Goal: Information Seeking & Learning: Learn about a topic

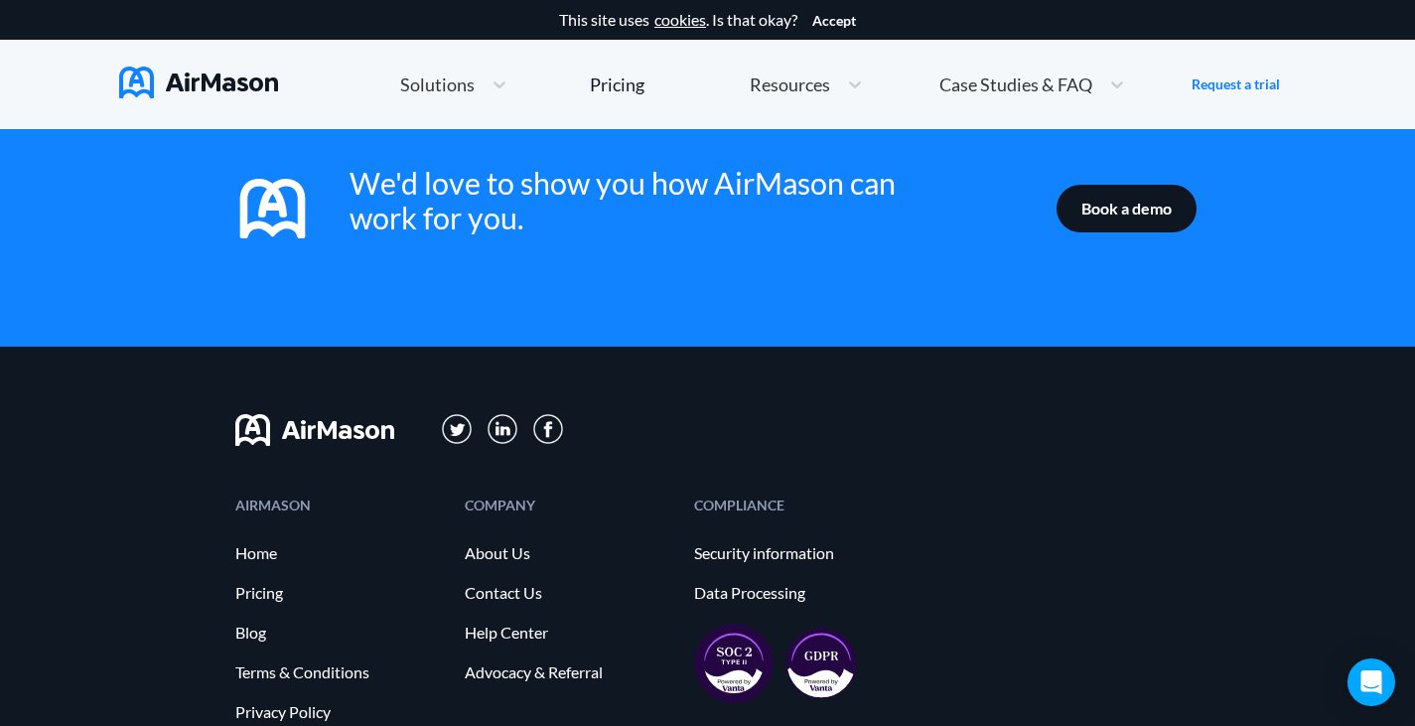
scroll to position [3276, 0]
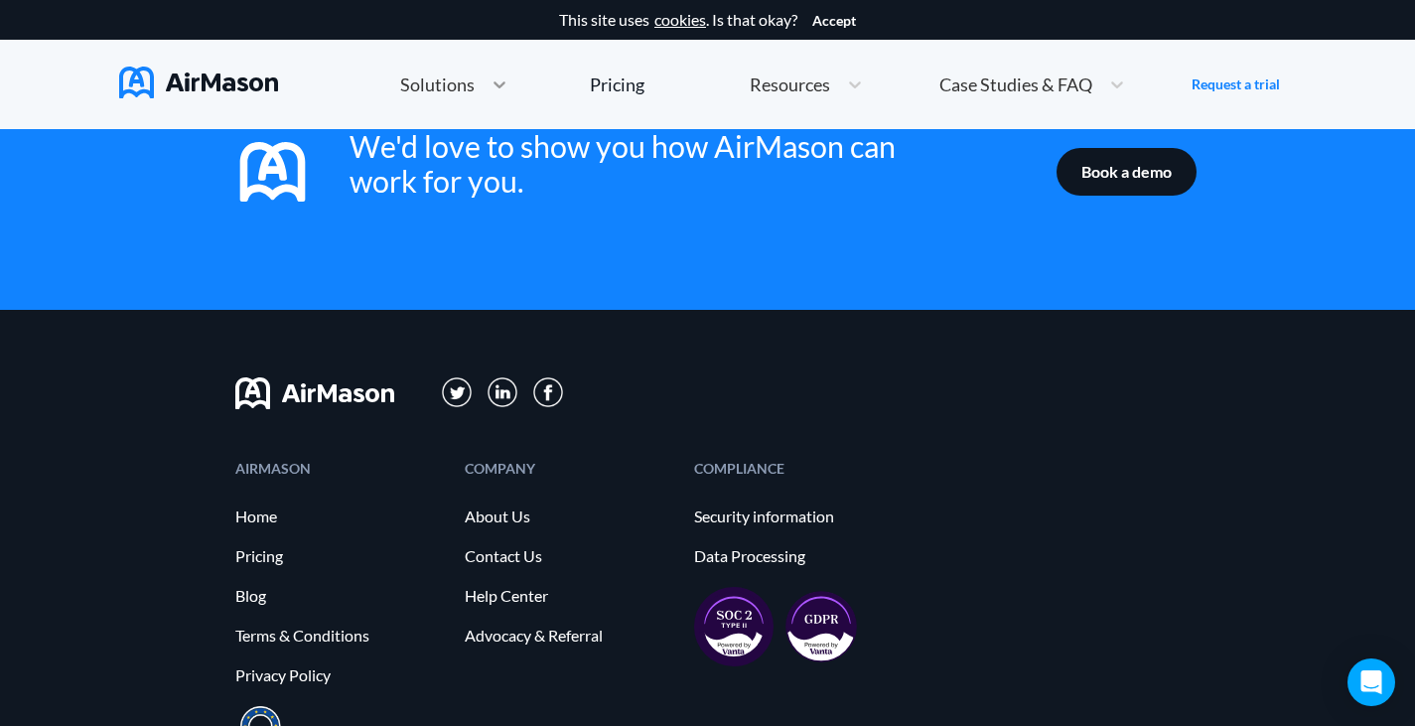
click at [496, 80] on icon at bounding box center [499, 84] width 20 height 20
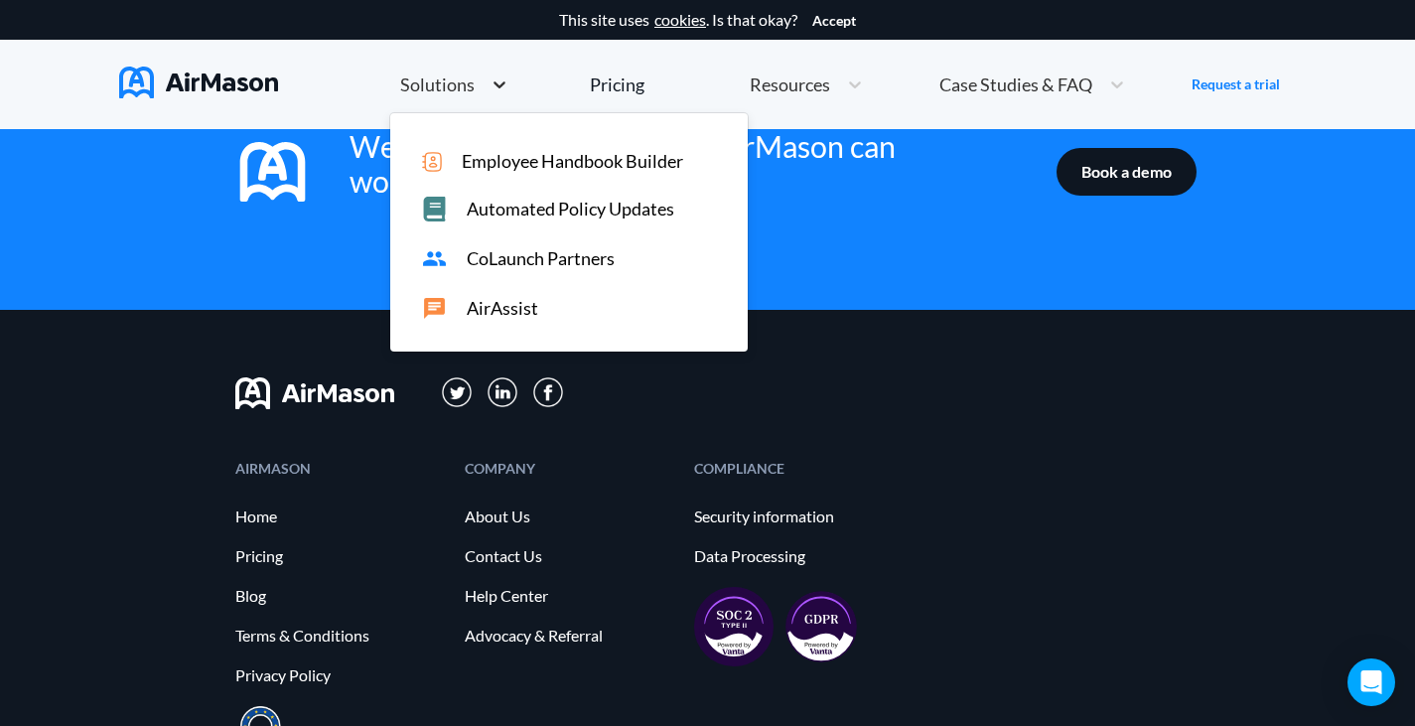
scroll to position [2590, 0]
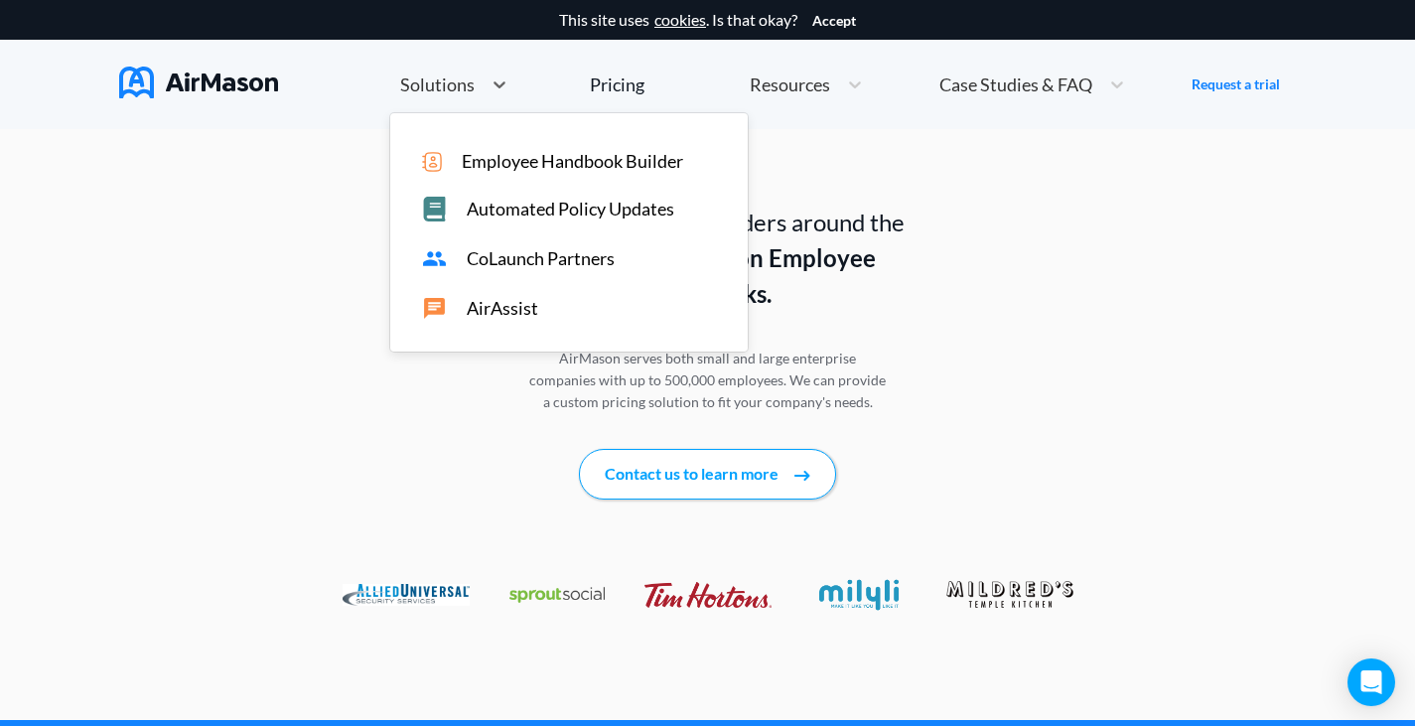
click at [1073, 76] on span "Case Studies & FAQ" at bounding box center [1015, 84] width 153 height 18
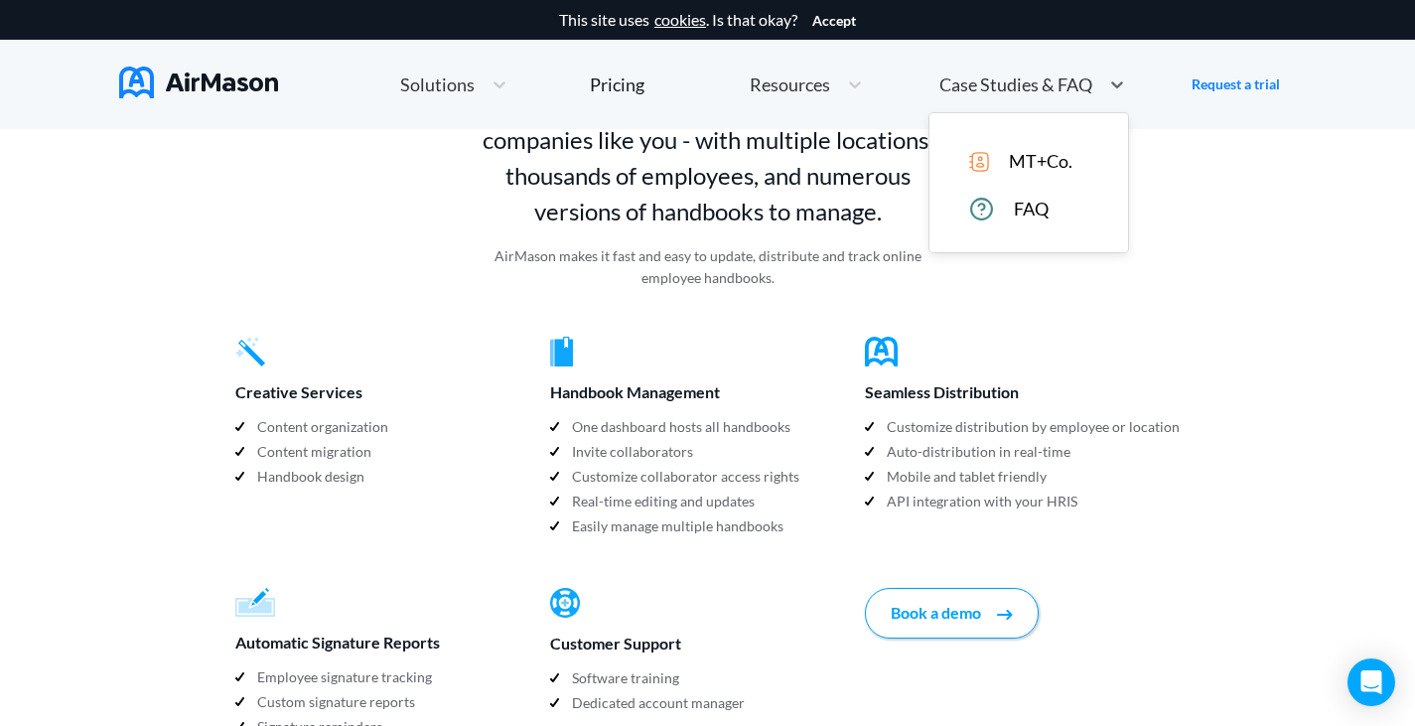
click at [1011, 166] on span "MT+Co." at bounding box center [1041, 161] width 64 height 21
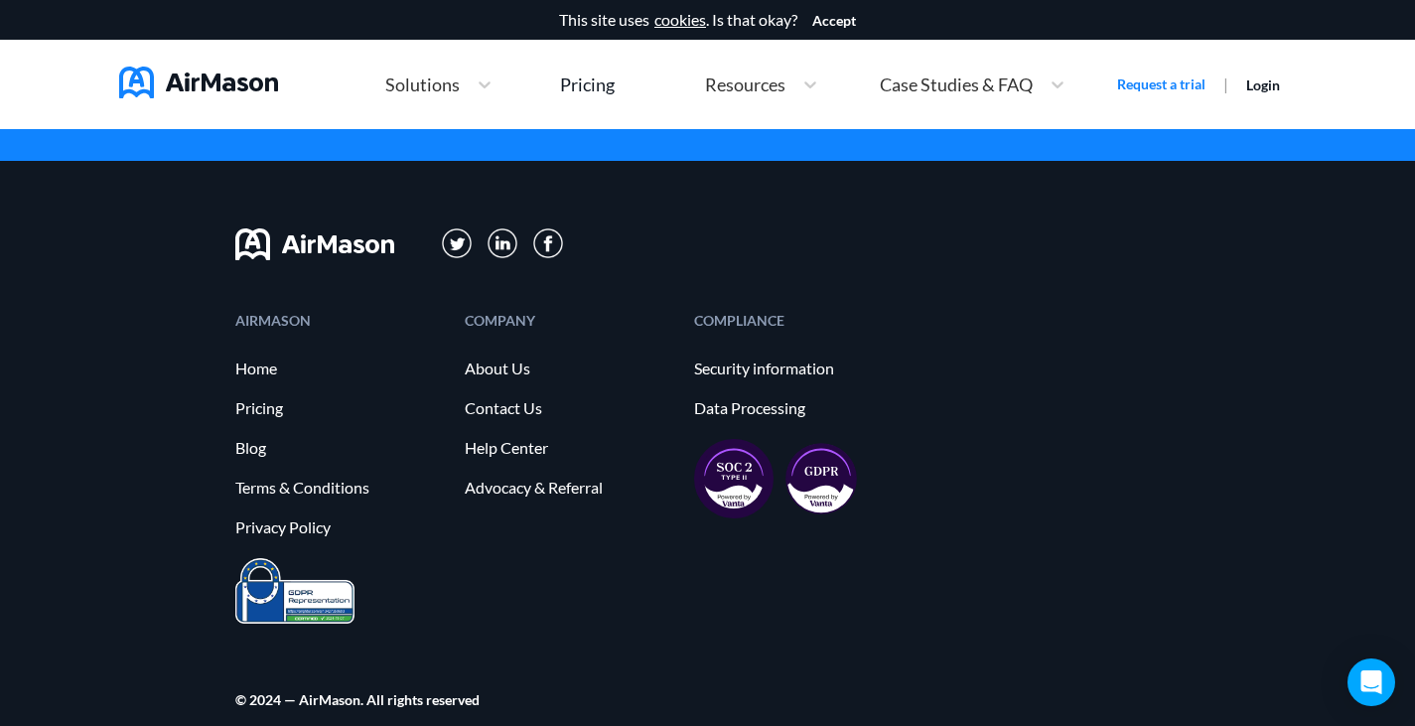
scroll to position [5014, 0]
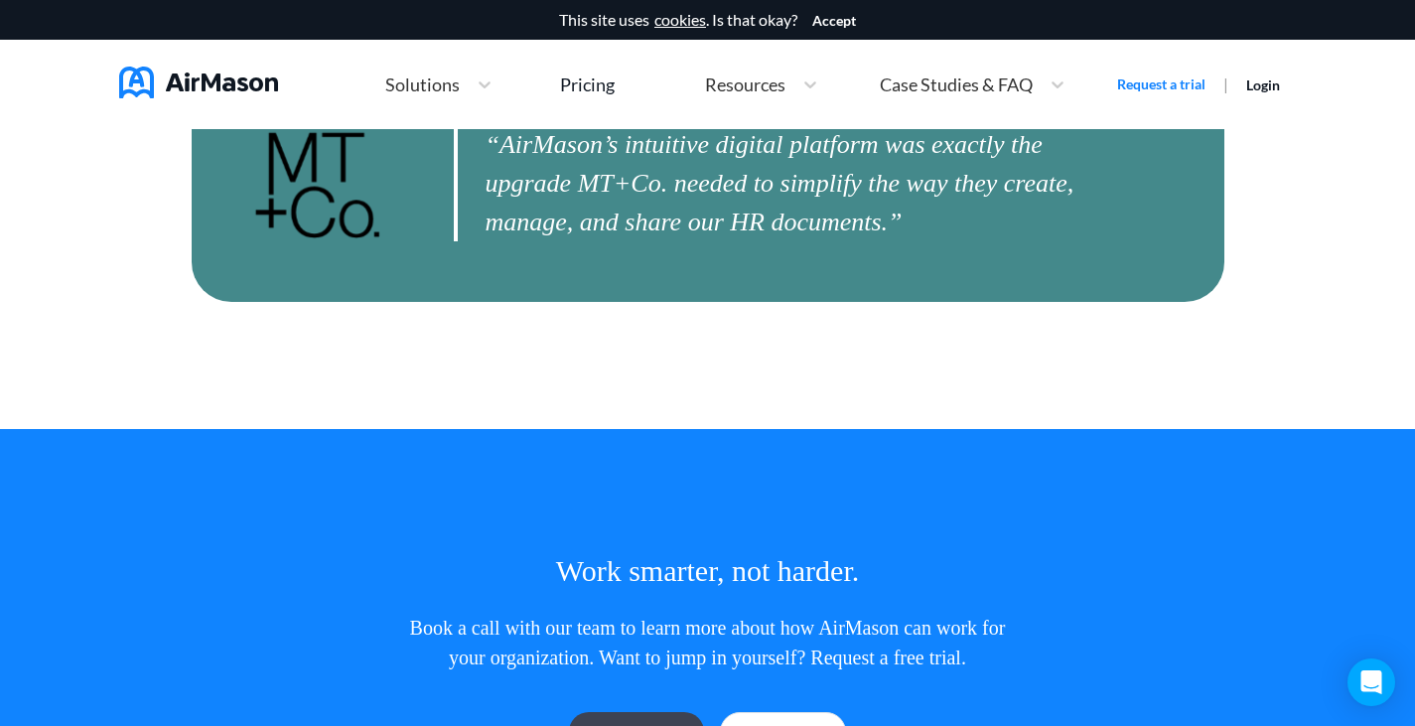
click at [756, 78] on span "Resources" at bounding box center [745, 84] width 80 height 18
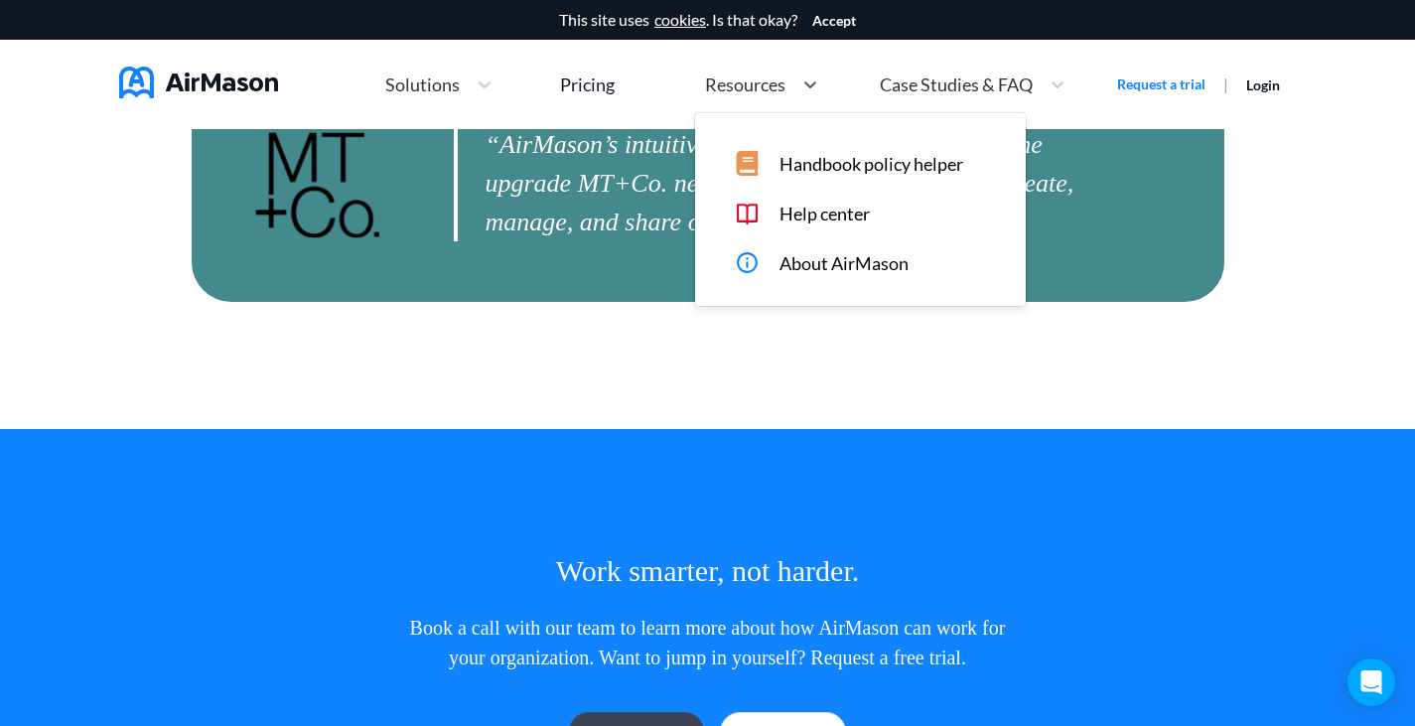
click at [818, 162] on span "Handbook policy helper" at bounding box center [871, 164] width 184 height 21
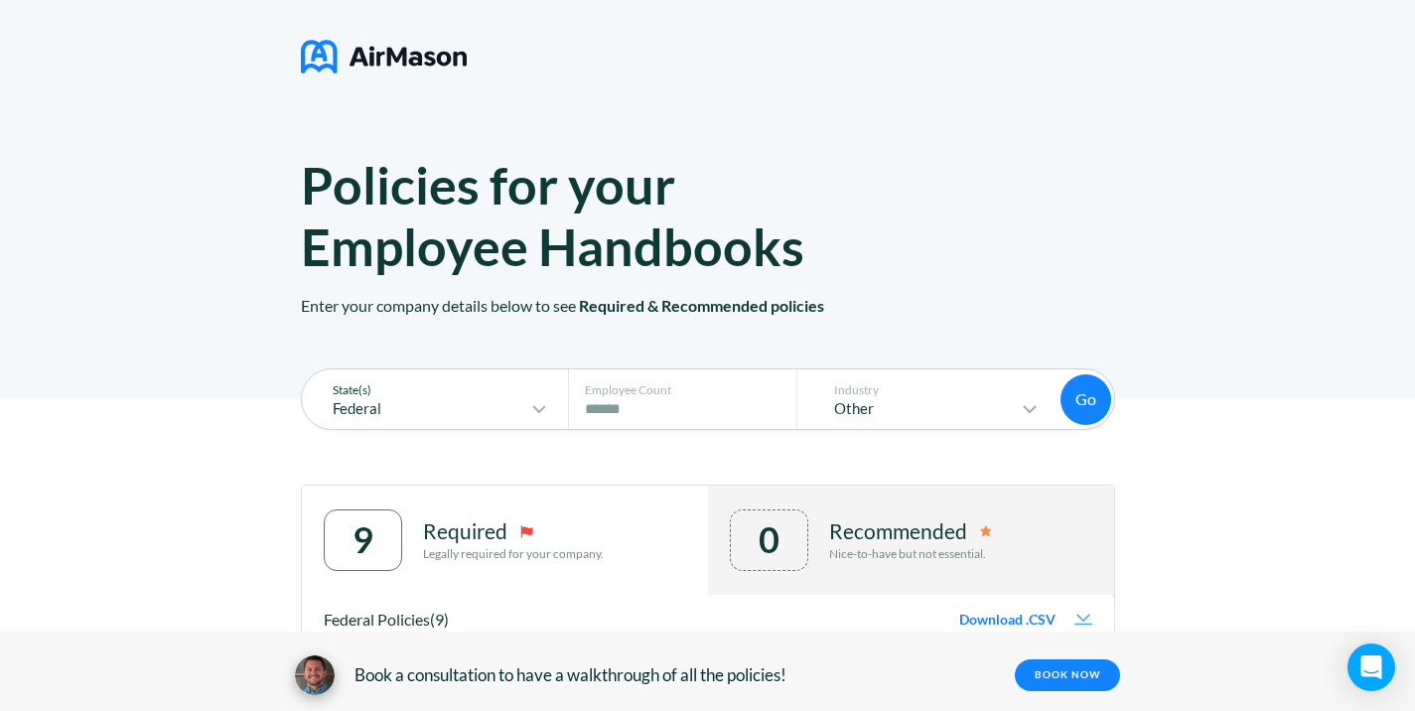
click at [547, 419] on icon at bounding box center [539, 409] width 24 height 24
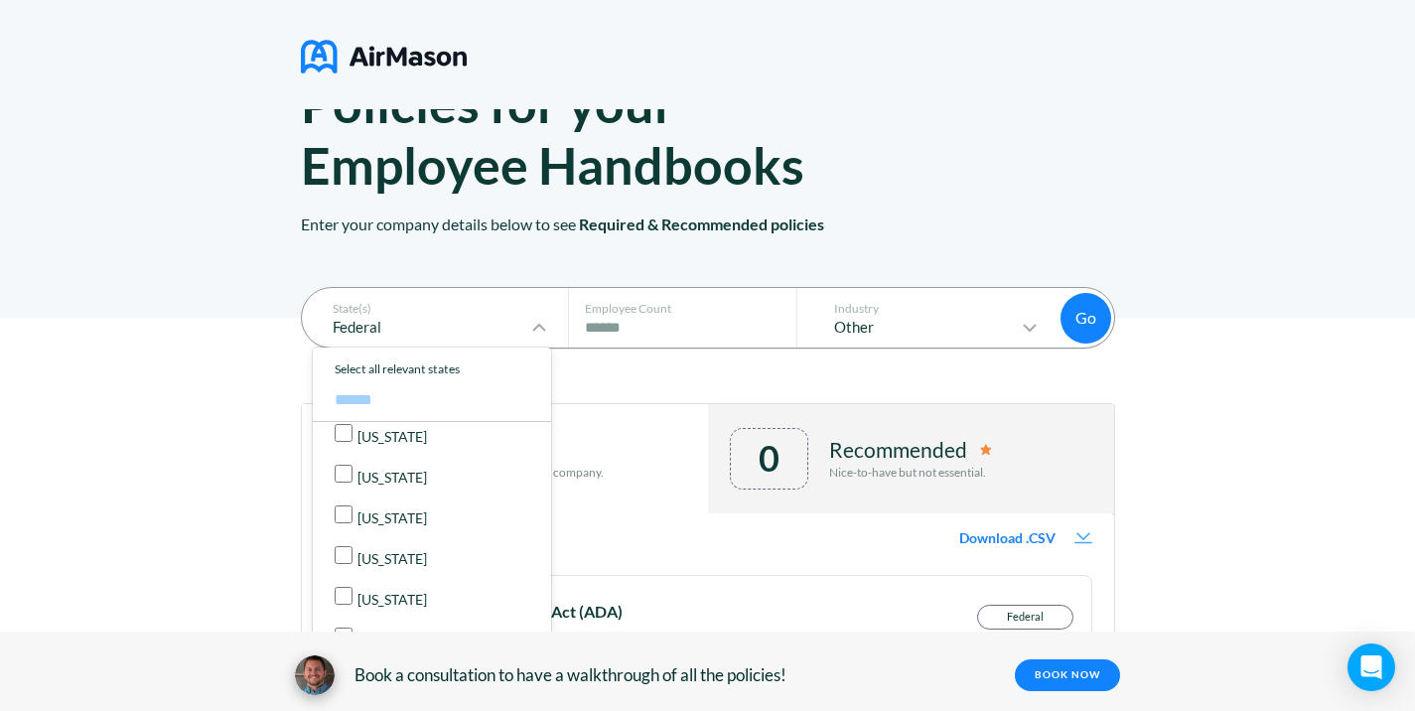
scroll to position [99, 0]
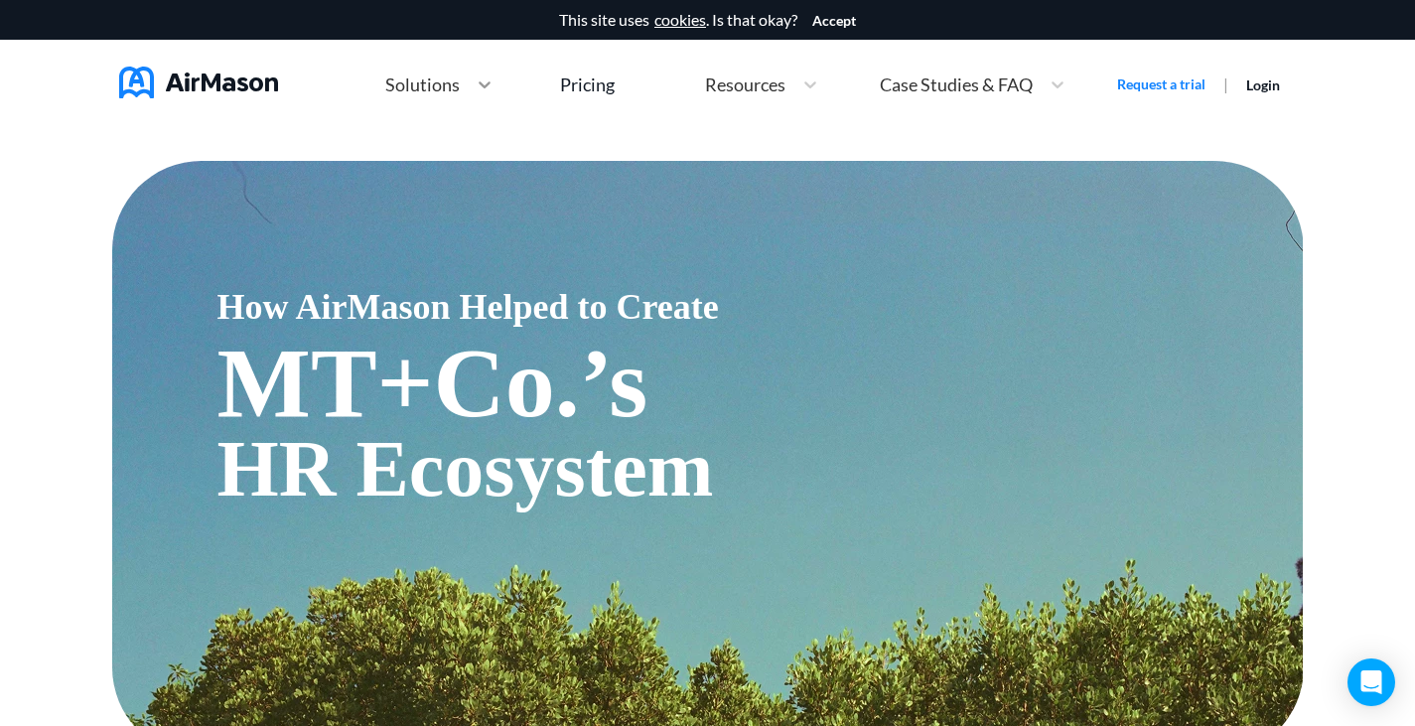
click at [469, 83] on div at bounding box center [485, 84] width 36 height 20
click at [174, 75] on img at bounding box center [198, 83] width 159 height 32
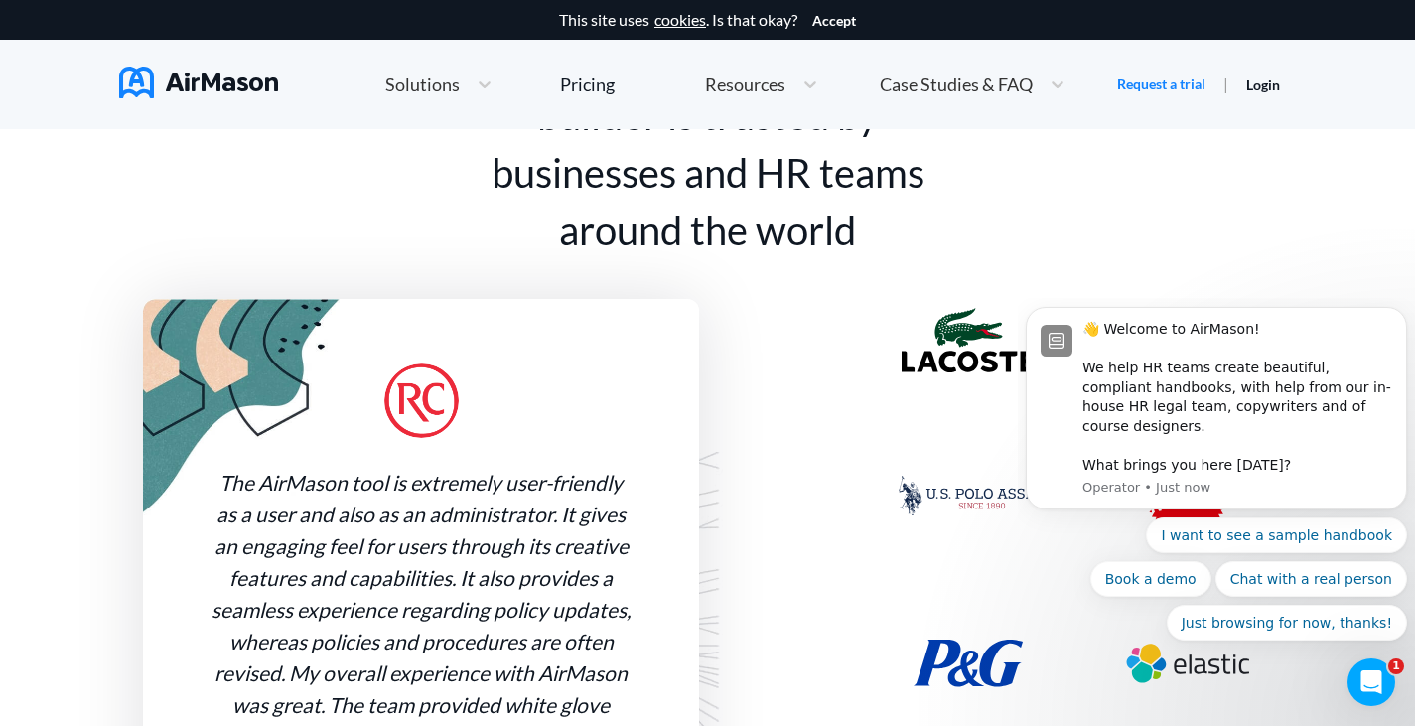
scroll to position [1489, 0]
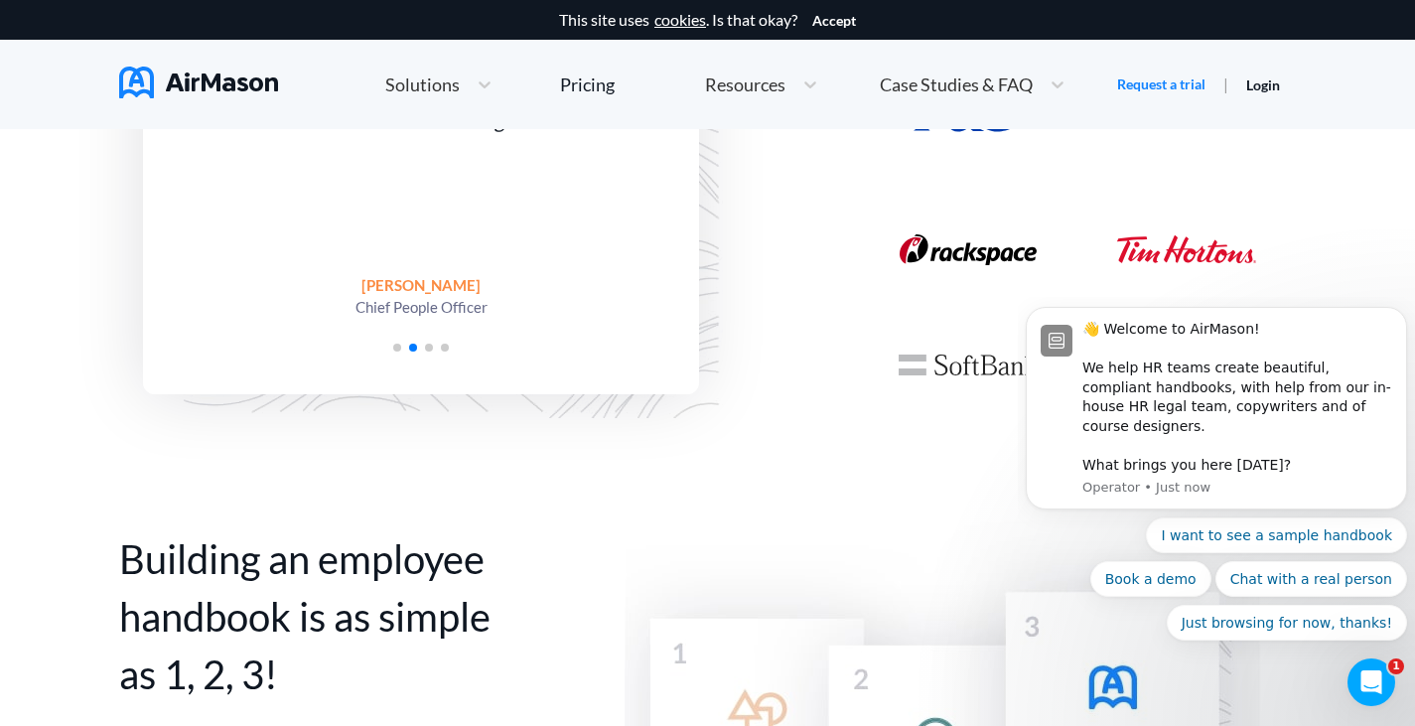
drag, startPoint x: 1415, startPoint y: 322, endPoint x: 386, endPoint y: 25, distance: 1070.4
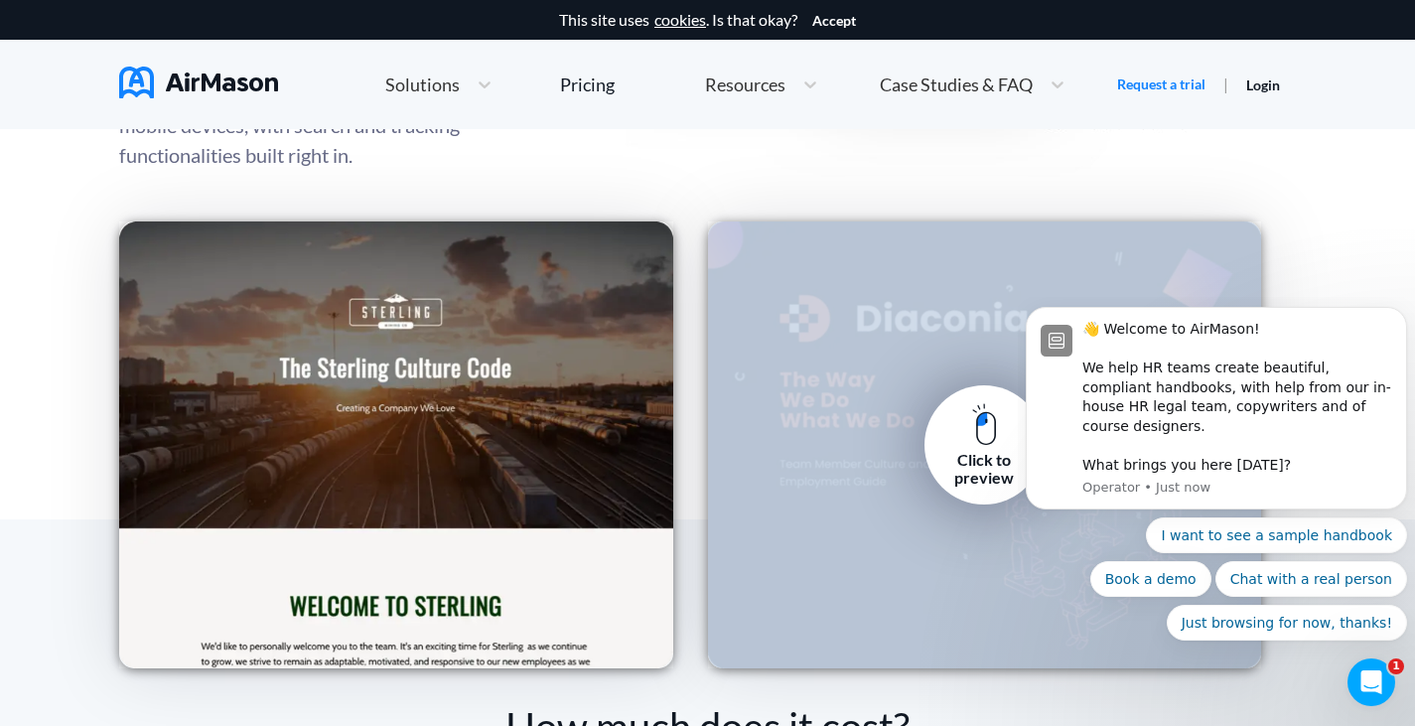
scroll to position [2818, 0]
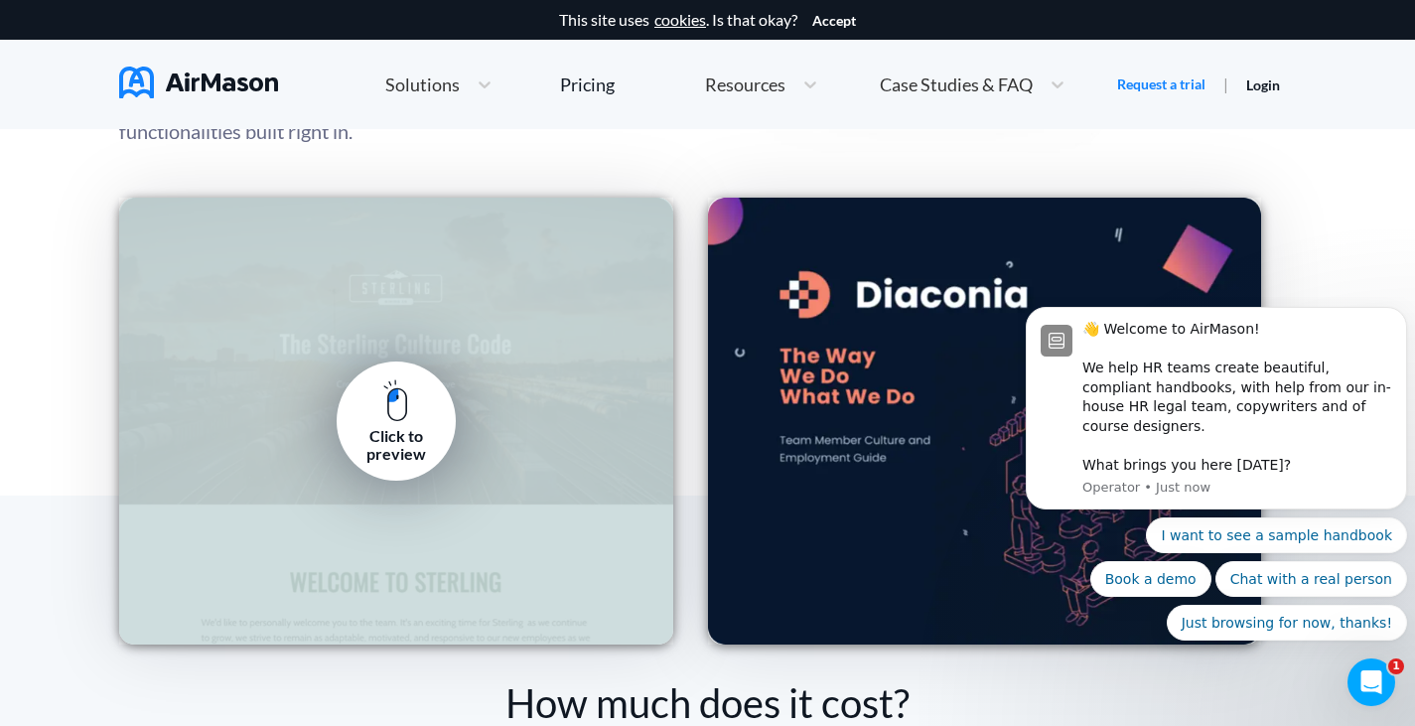
click at [419, 408] on link "Click to preview" at bounding box center [396, 420] width 119 height 119
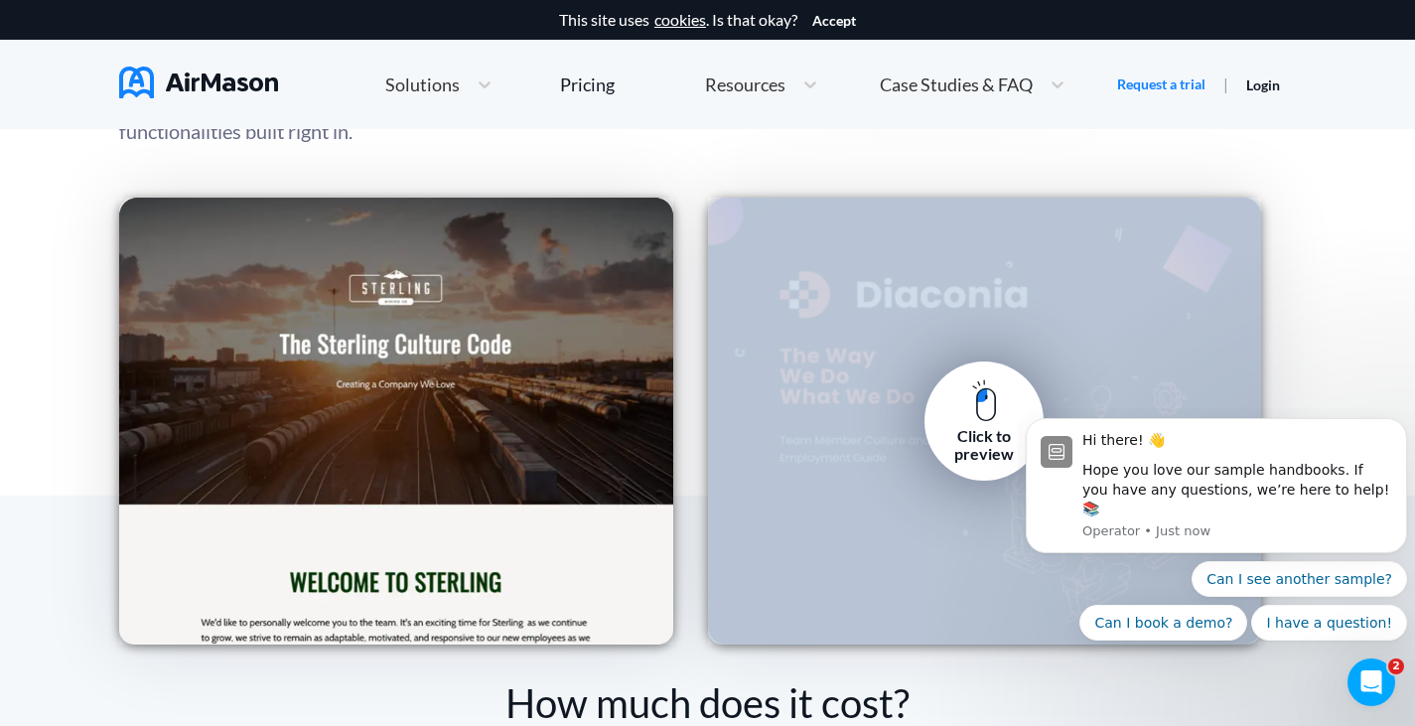
click at [947, 303] on div "Click to preview" at bounding box center [985, 421] width 554 height 447
click at [966, 405] on link "Click to preview" at bounding box center [983, 420] width 119 height 119
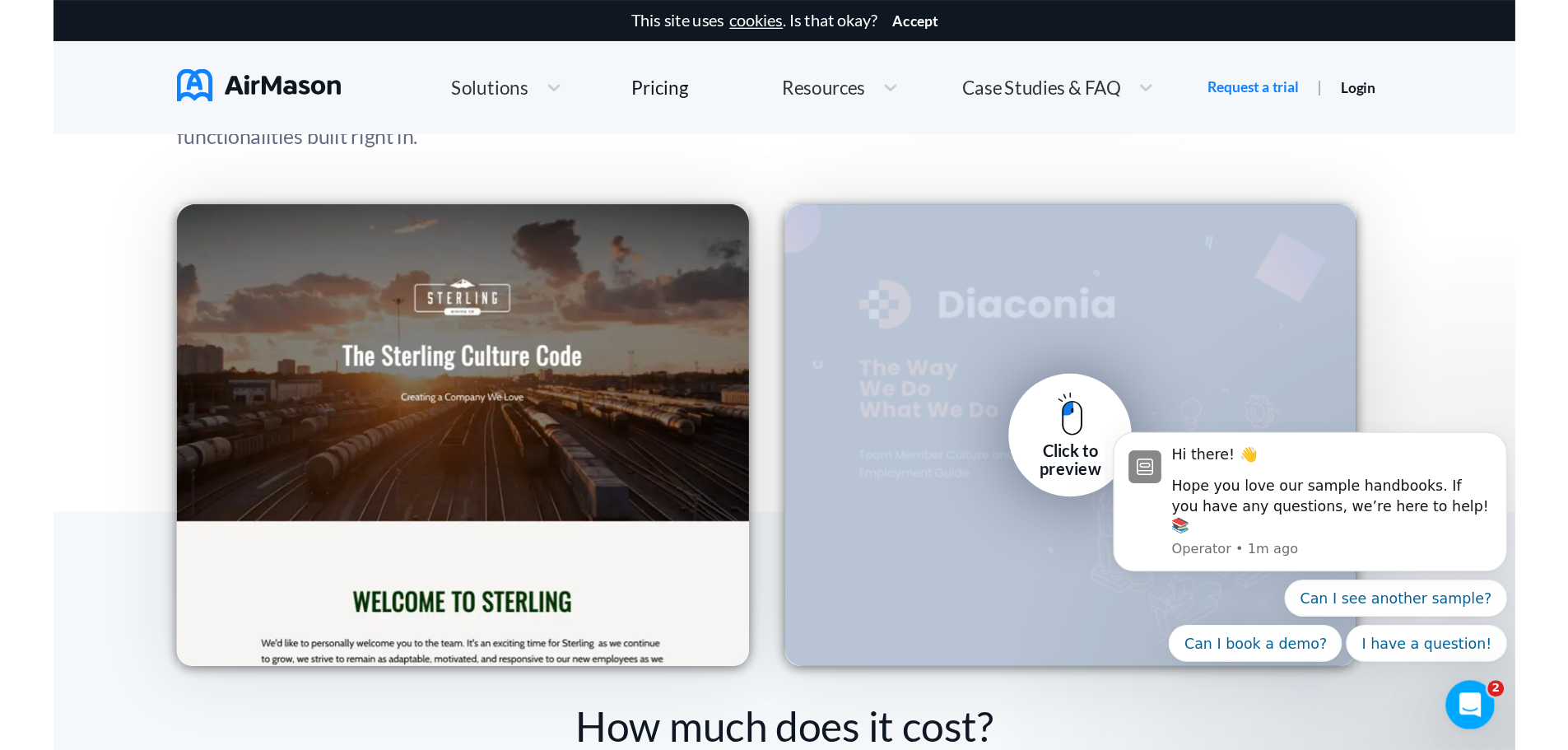
scroll to position [2339, 0]
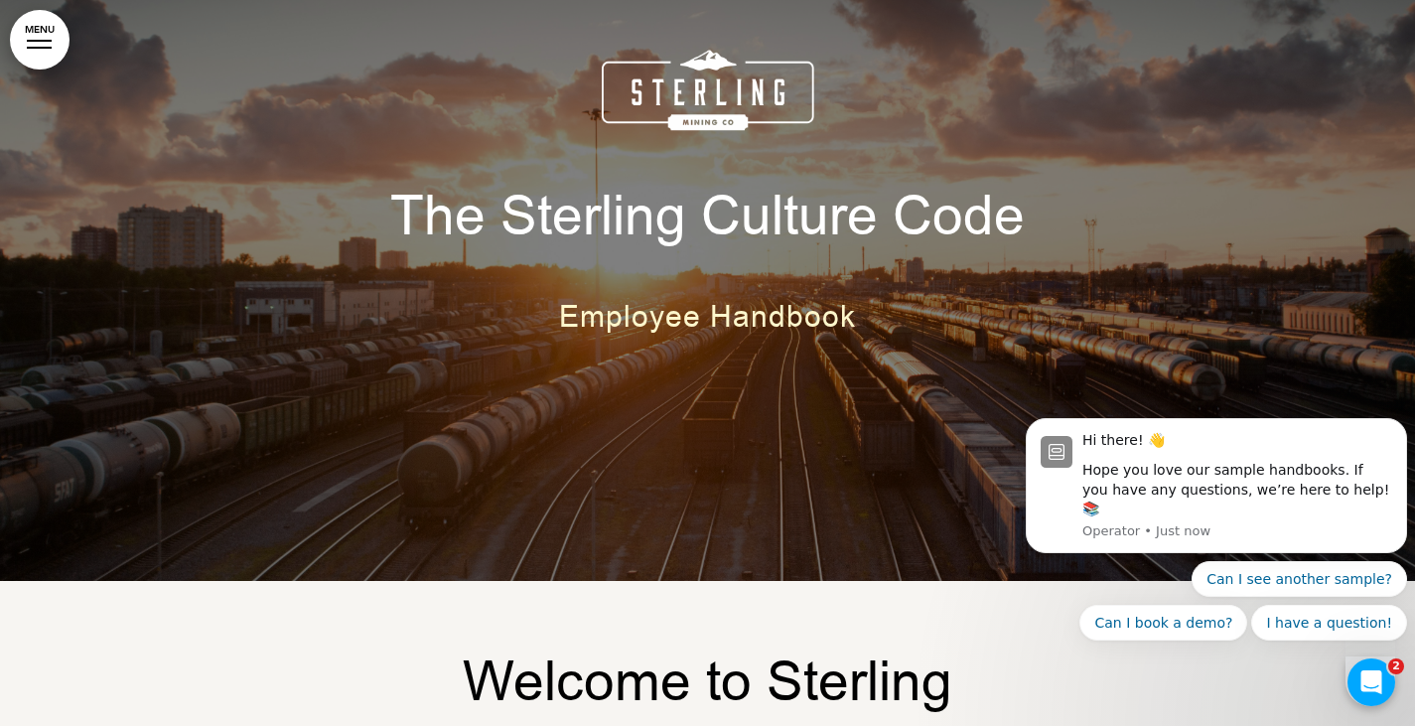
scroll to position [298, 0]
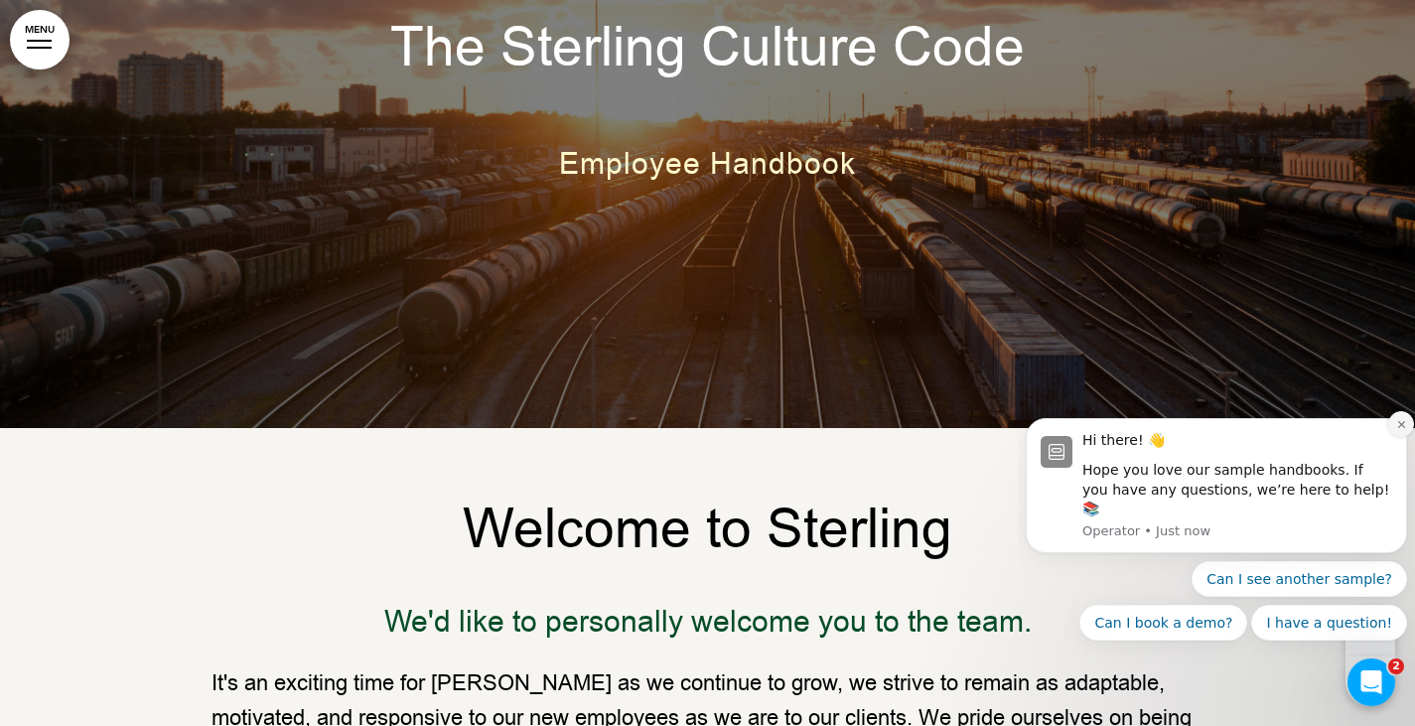
click at [1395, 436] on button "Dismiss notification" at bounding box center [1401, 424] width 26 height 26
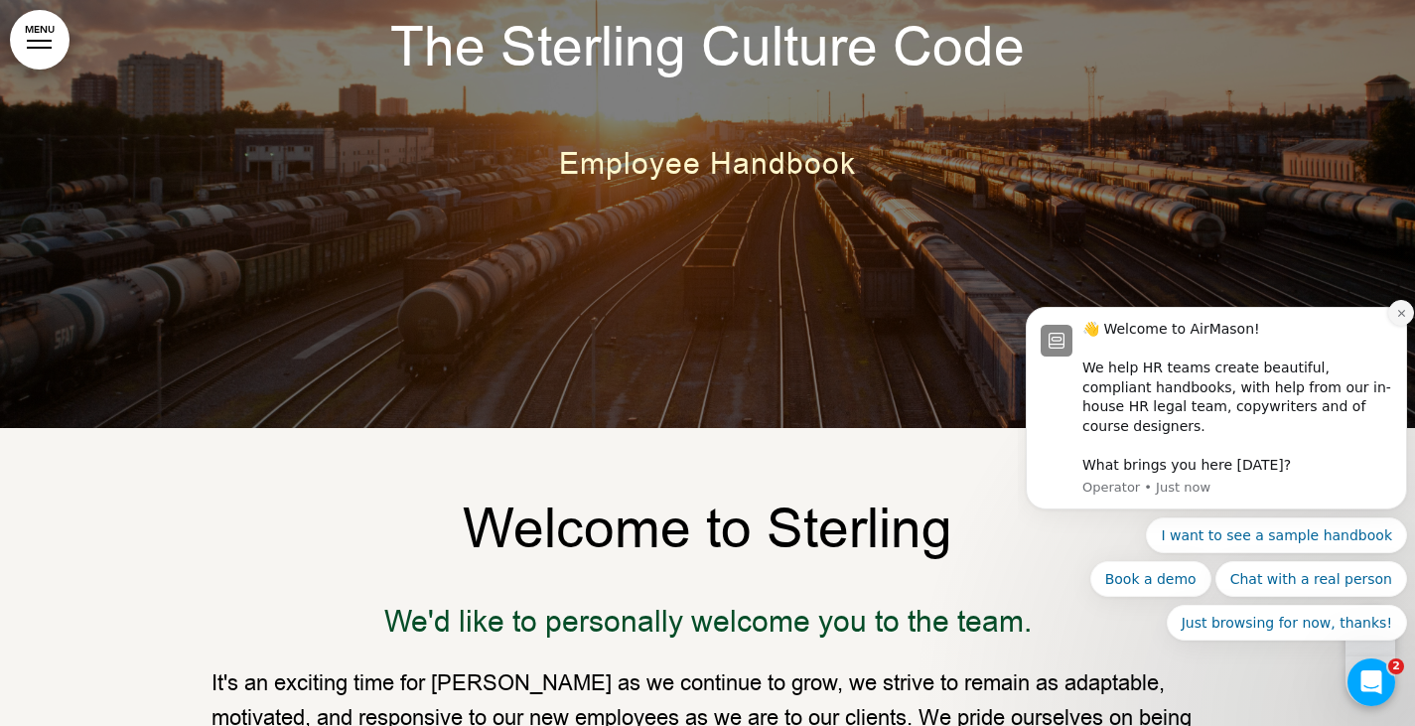
click at [1397, 319] on icon "Dismiss notification" at bounding box center [1401, 313] width 11 height 11
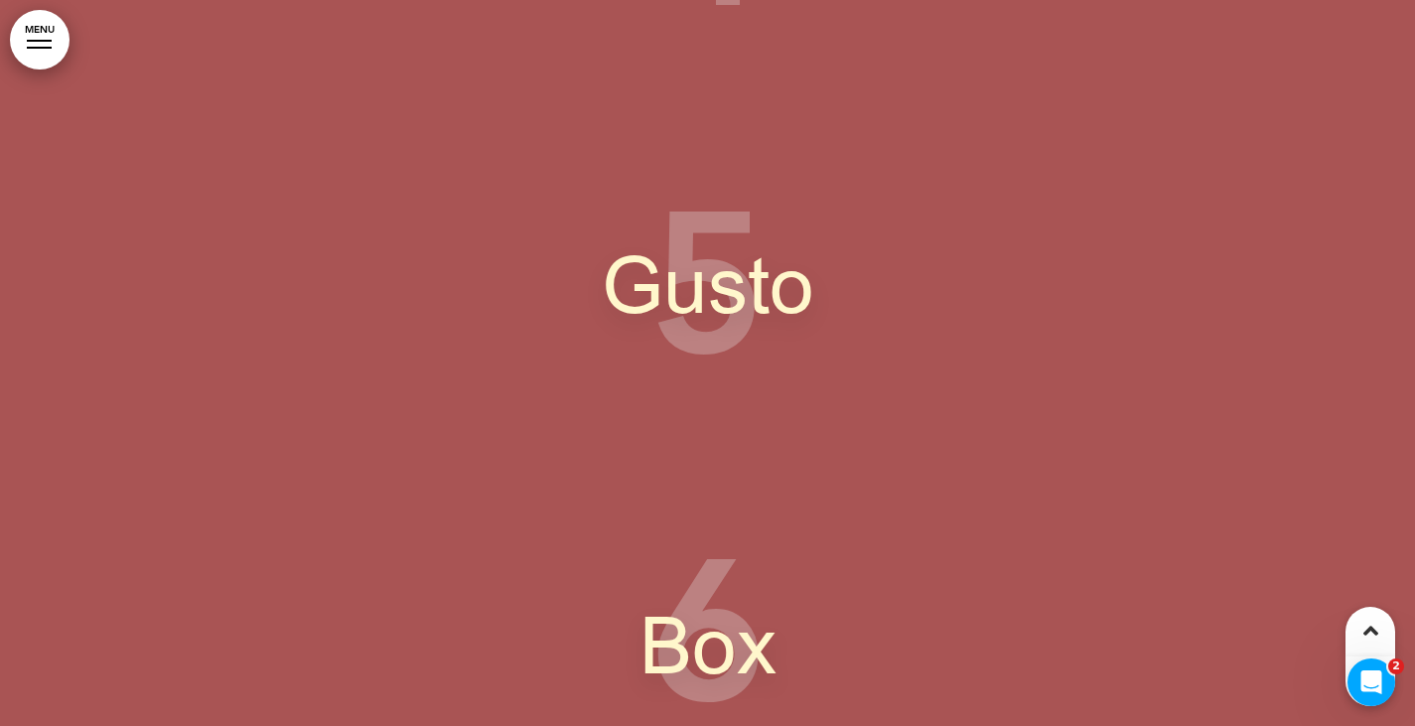
scroll to position [12507, 0]
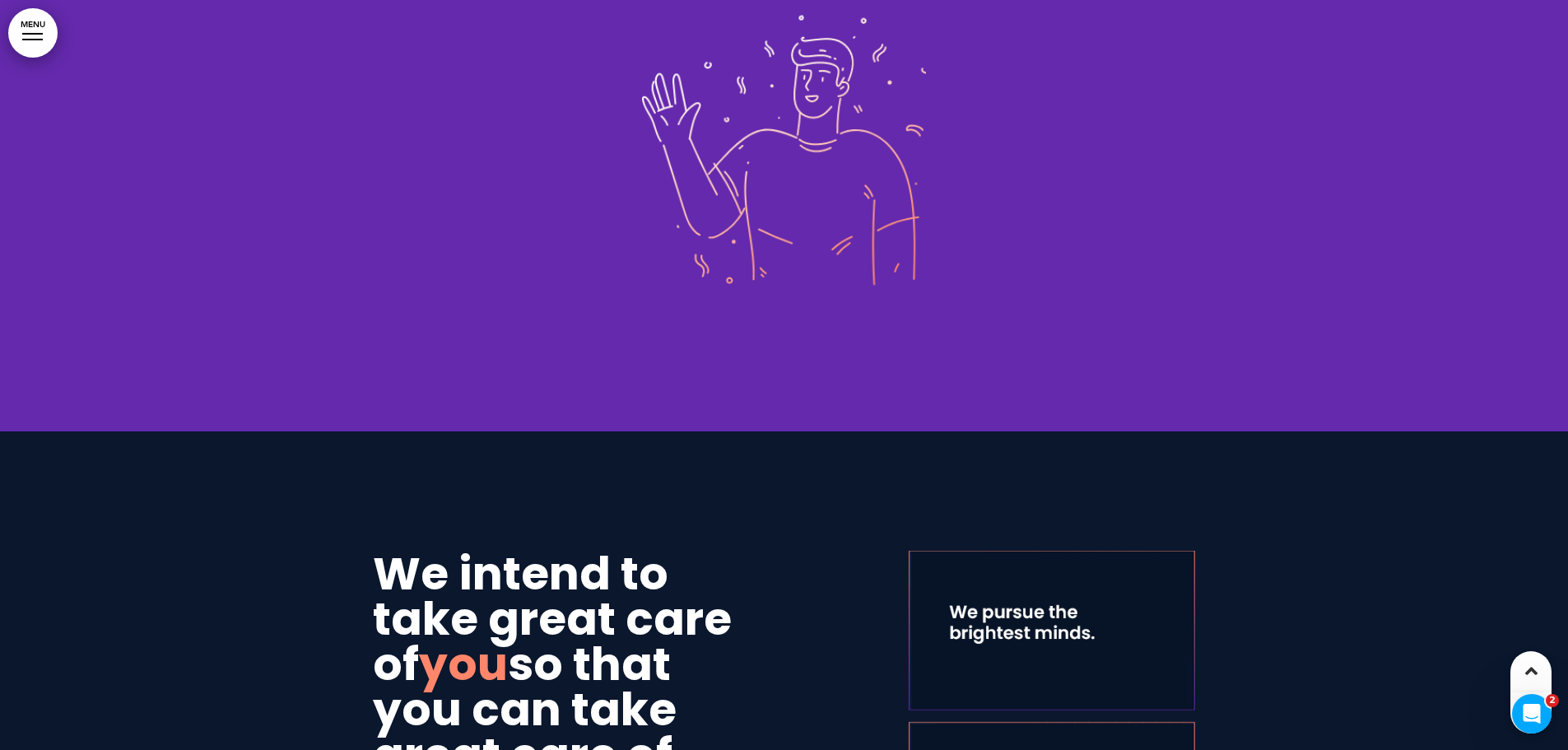
scroll to position [1483, 0]
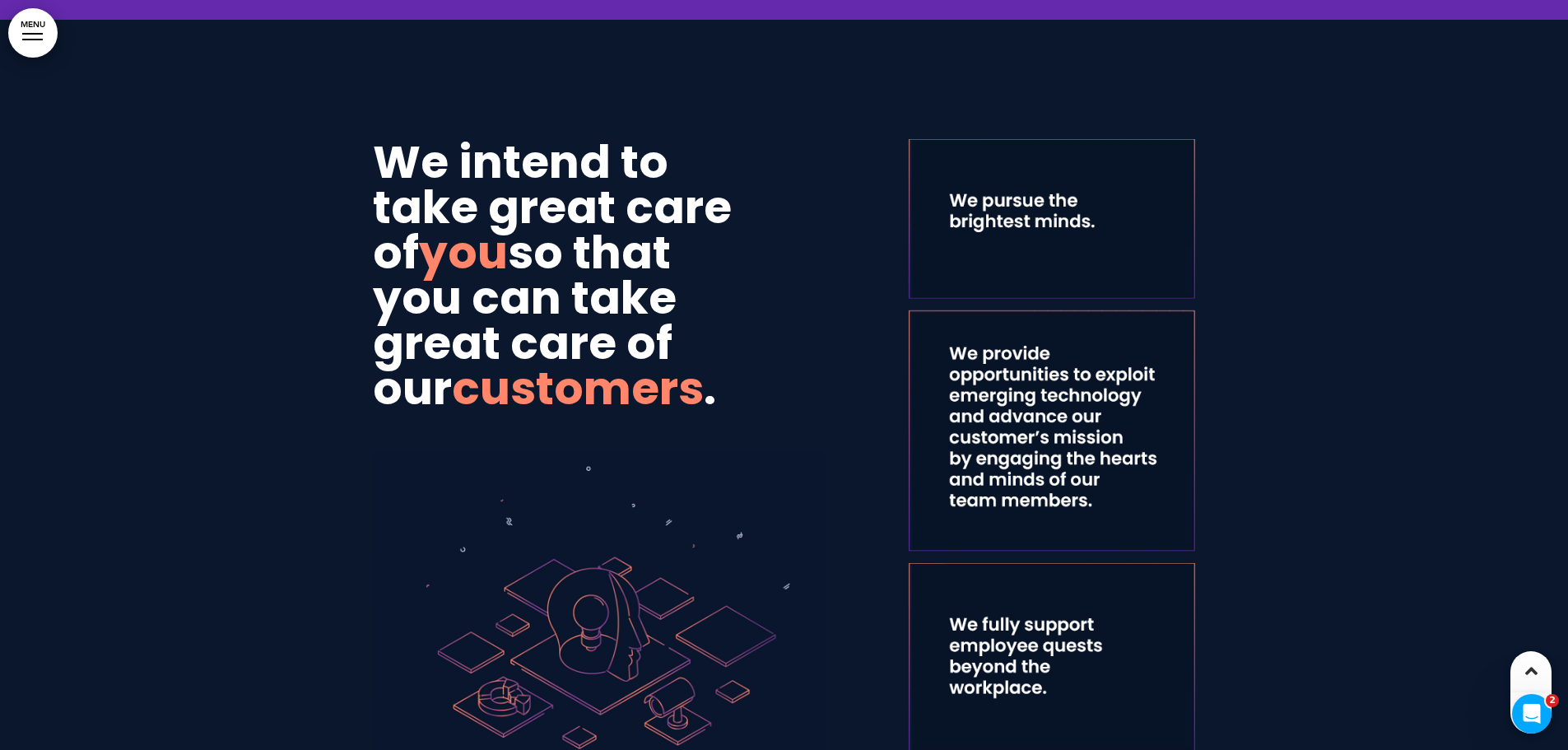
click at [1035, 235] on img at bounding box center [1051, 557] width 288 height 835
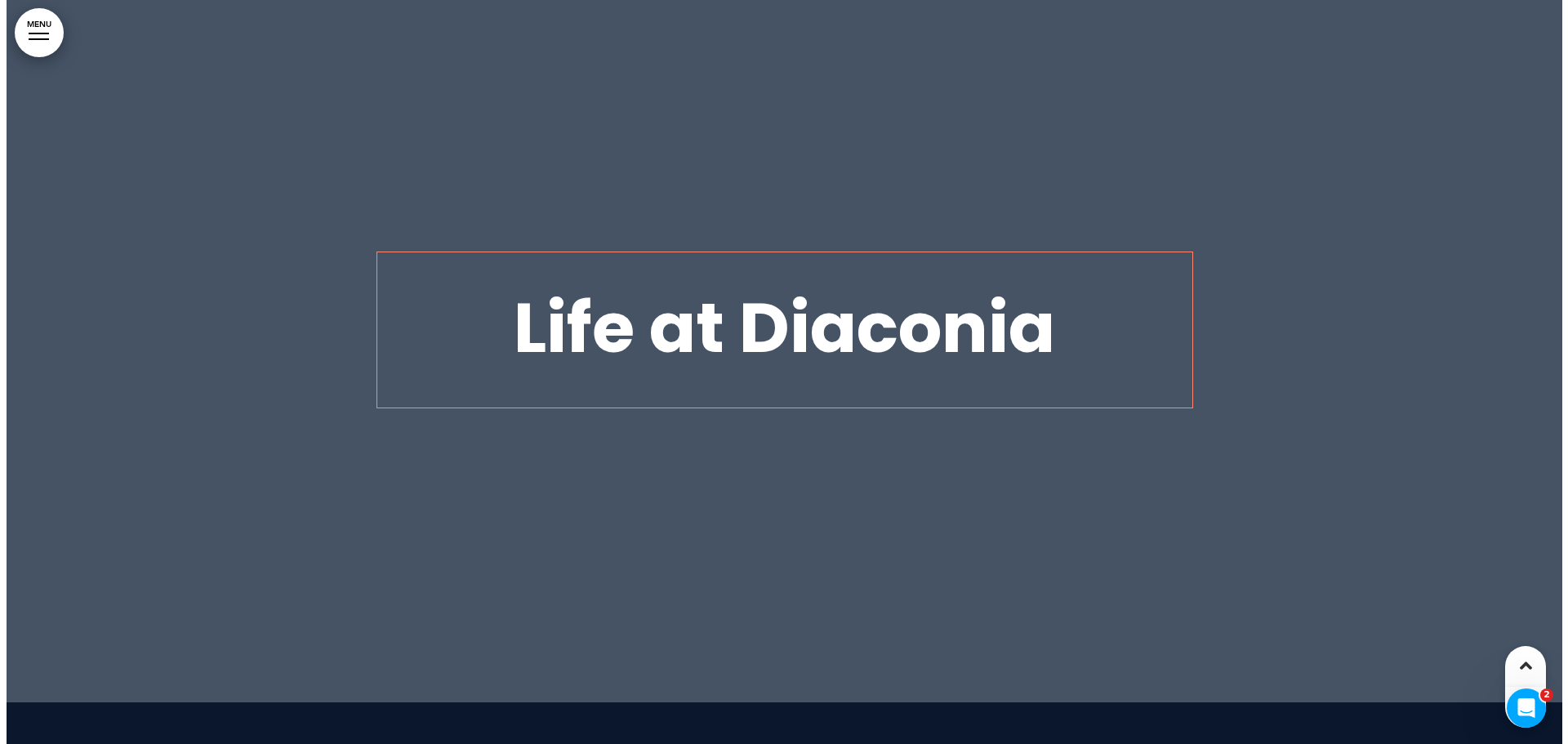
scroll to position [9395, 0]
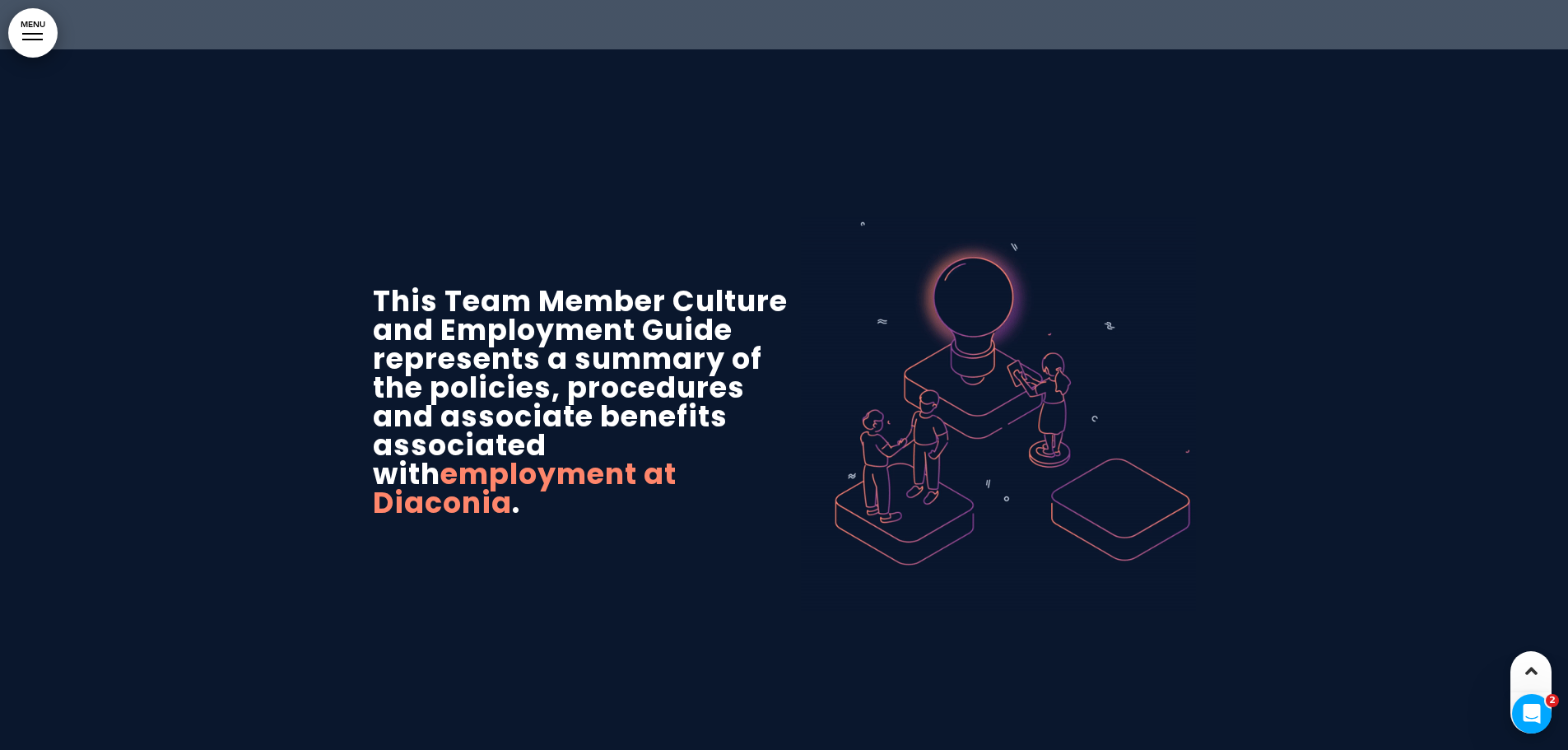
click at [24, 39] on div at bounding box center [32, 40] width 21 height 2
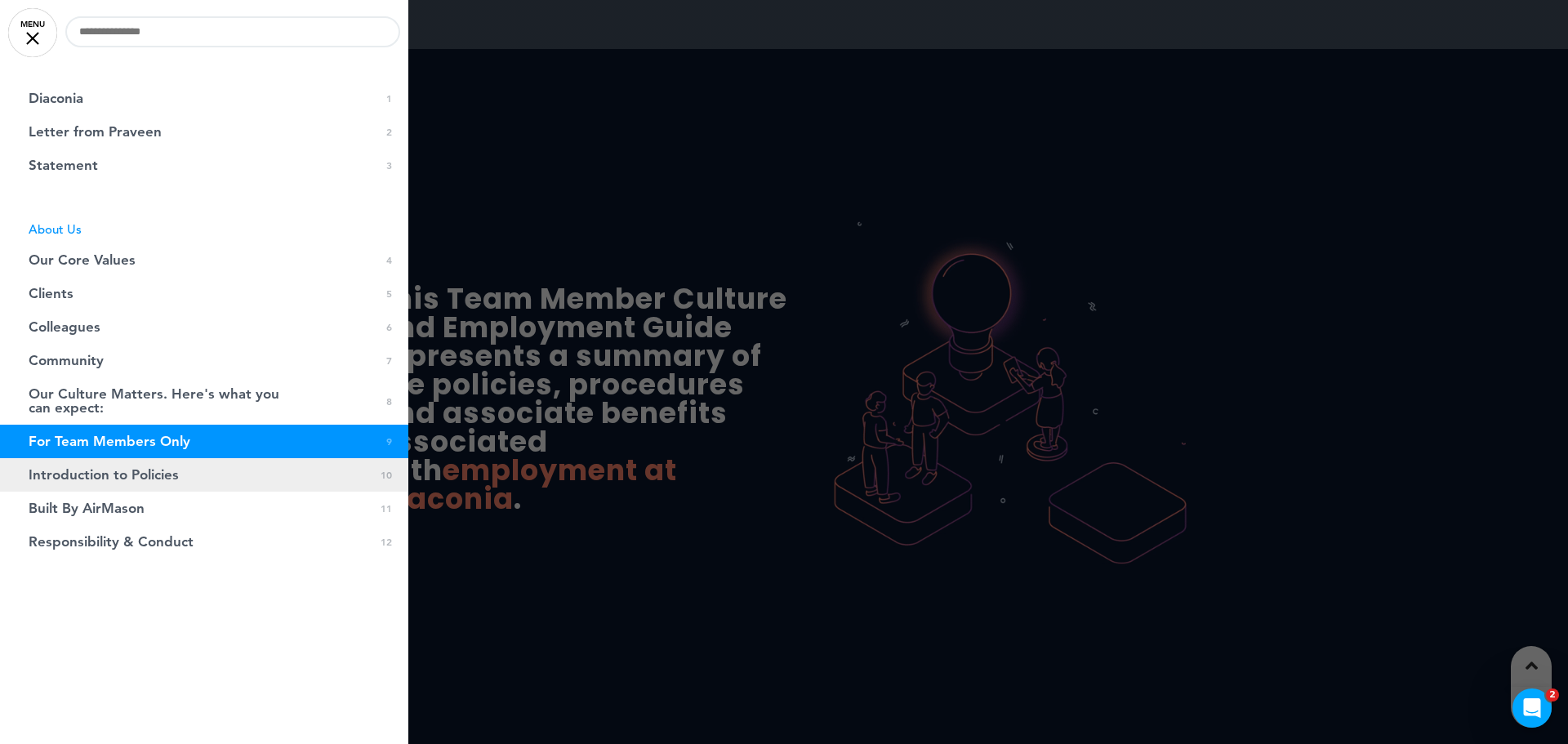
click at [101, 479] on span "Introduction to Policies" at bounding box center [104, 475] width 151 height 14
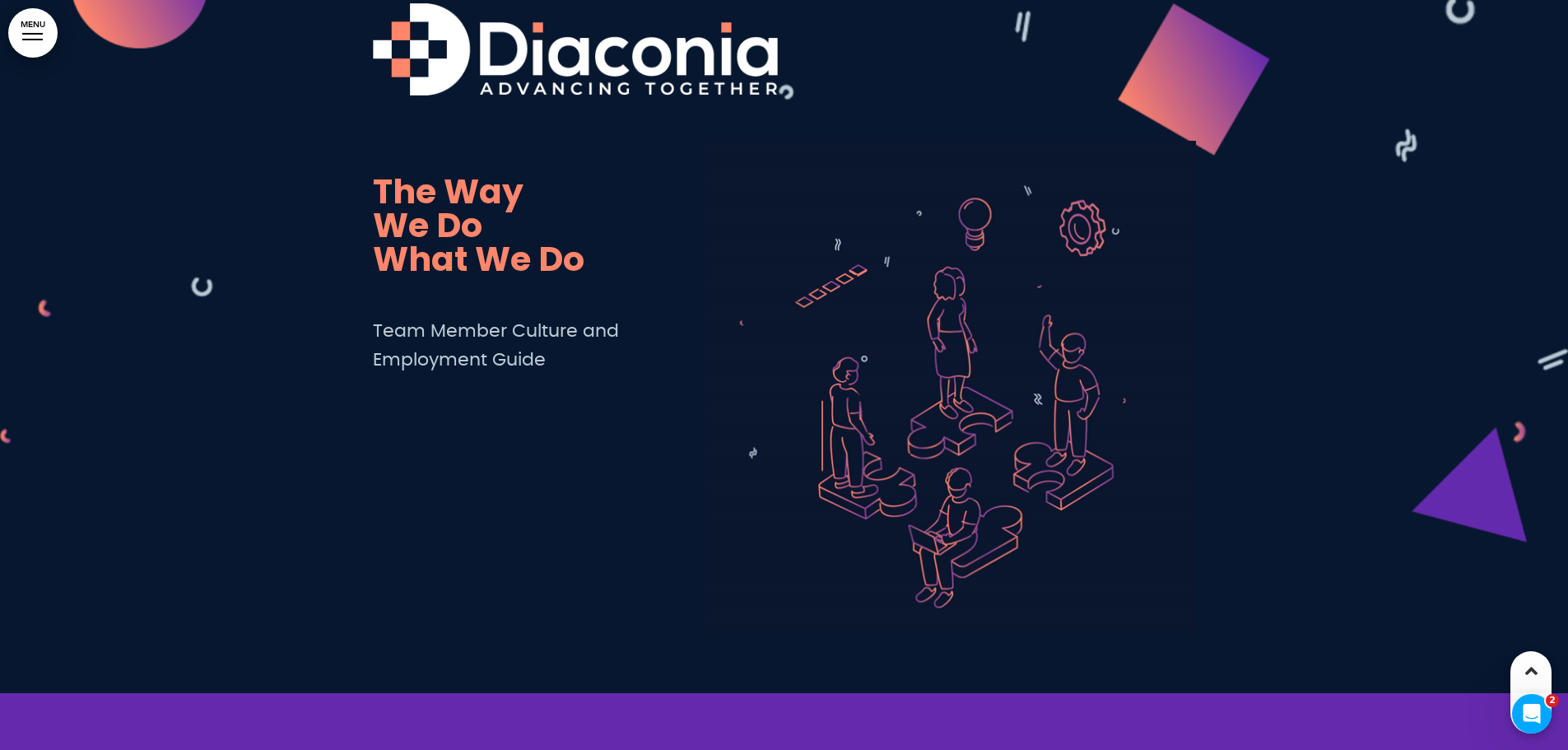
scroll to position [0, 0]
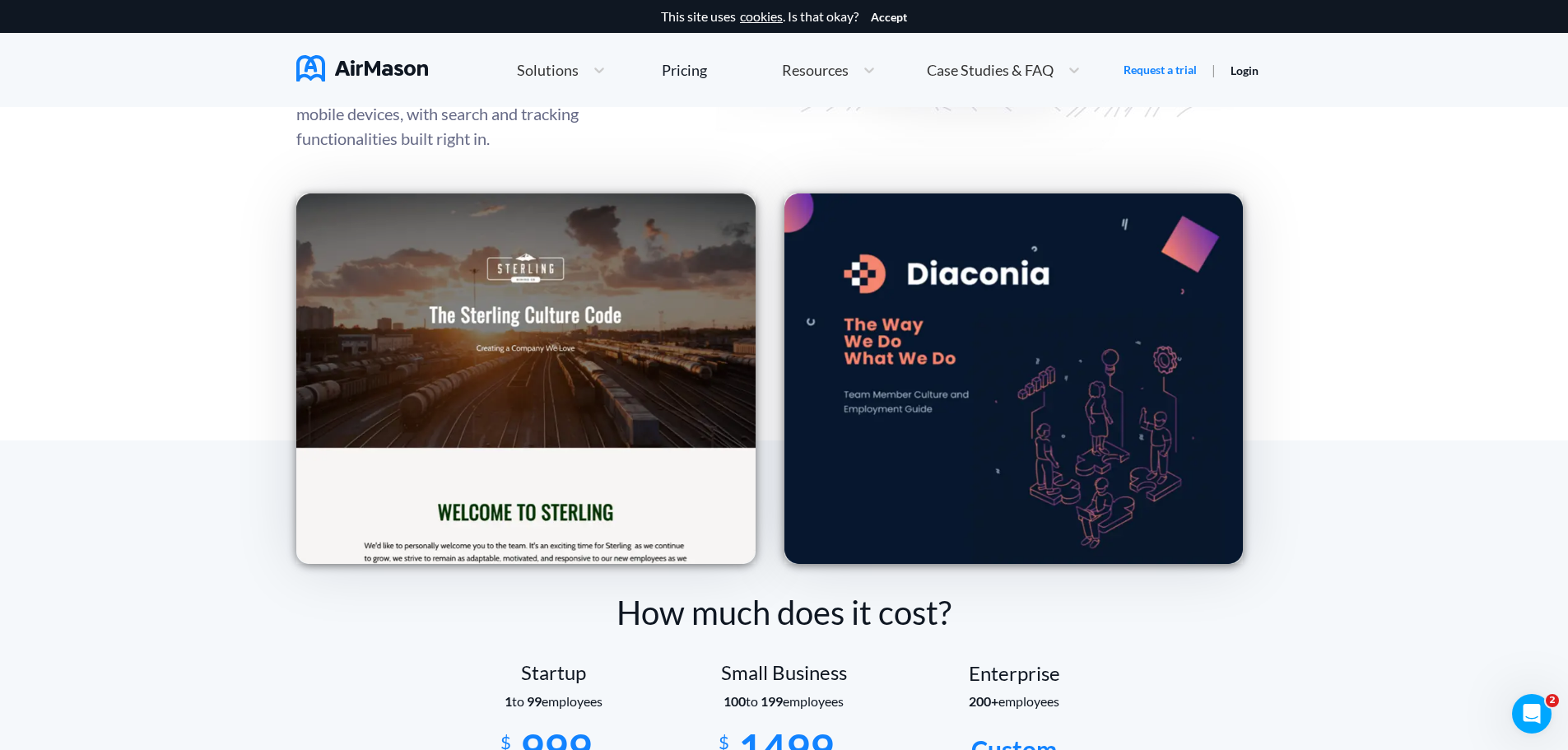
scroll to position [2389, 0]
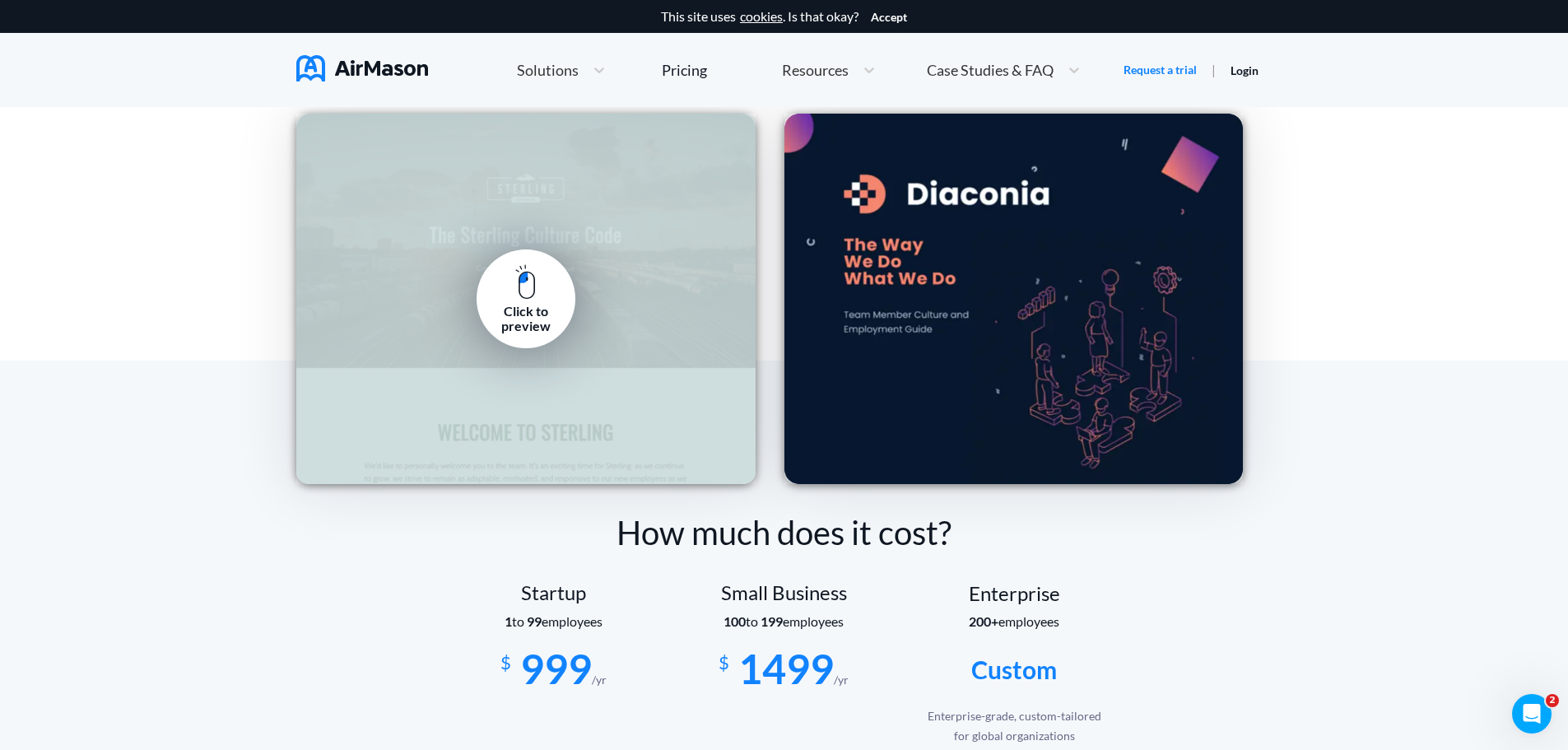
click at [406, 337] on div "Click to preview" at bounding box center [526, 299] width 459 height 371
click at [502, 312] on div "Click to preview" at bounding box center [526, 319] width 74 height 31
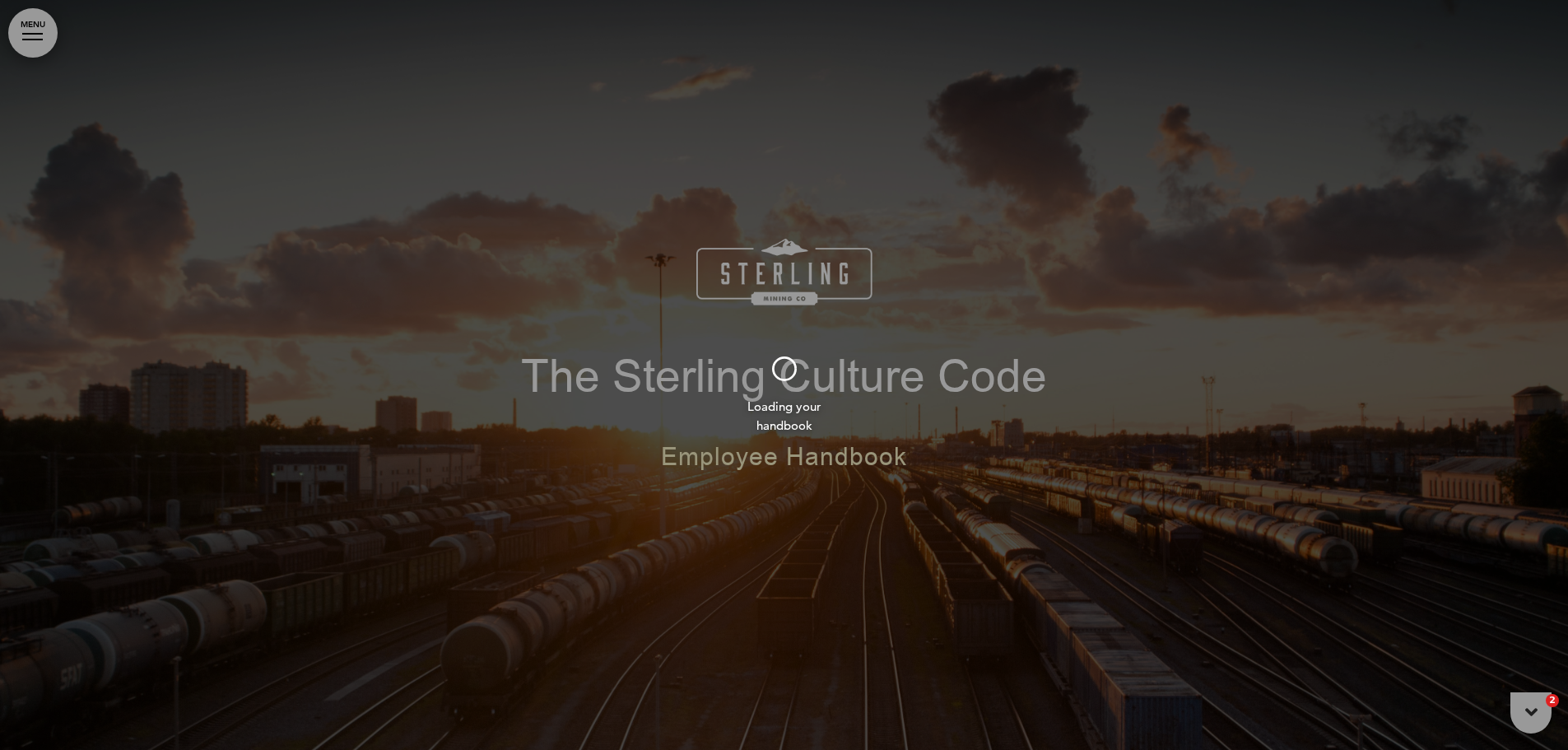
click at [667, 403] on div at bounding box center [784, 375] width 1568 height 750
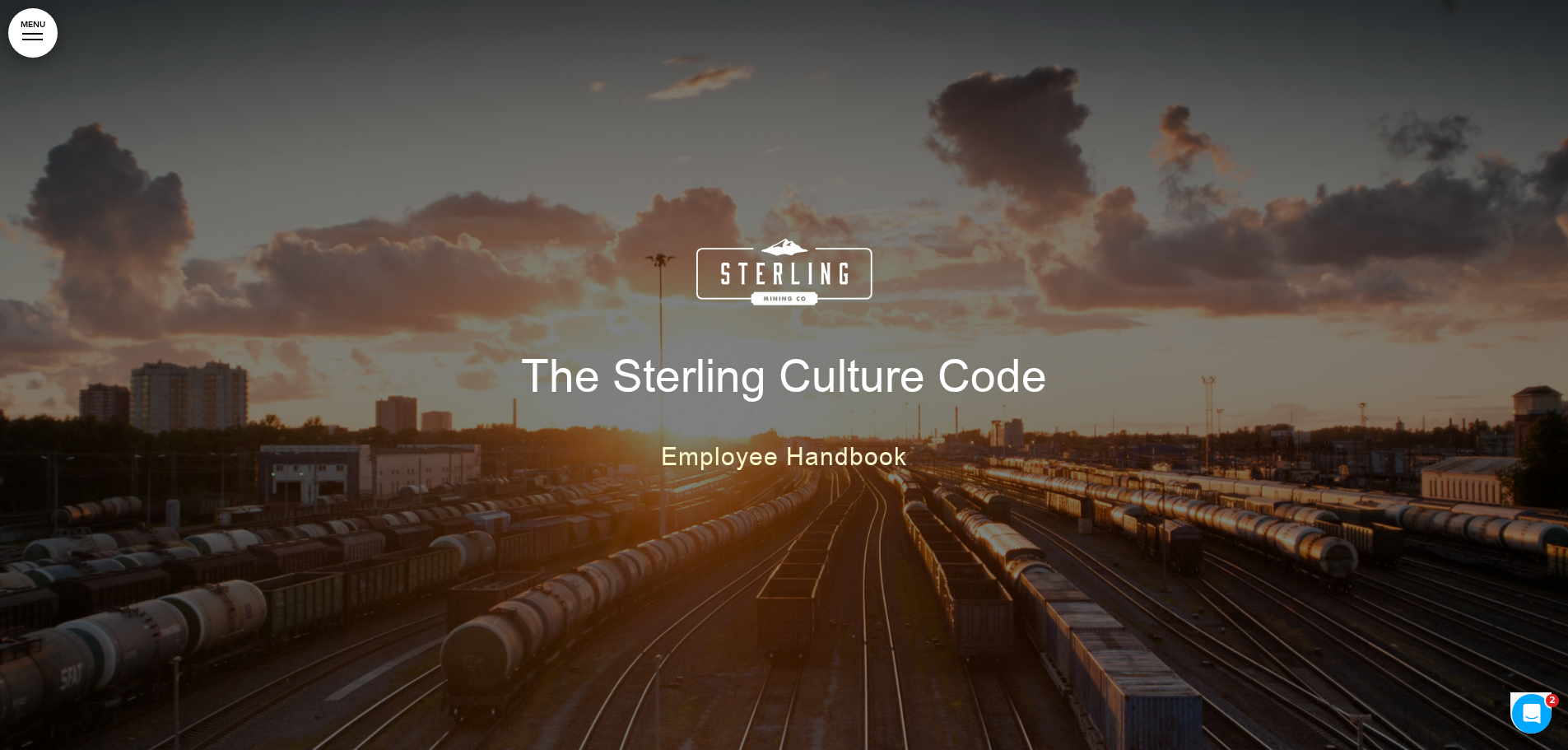
click at [12, 28] on link "MENU" at bounding box center [33, 33] width 50 height 50
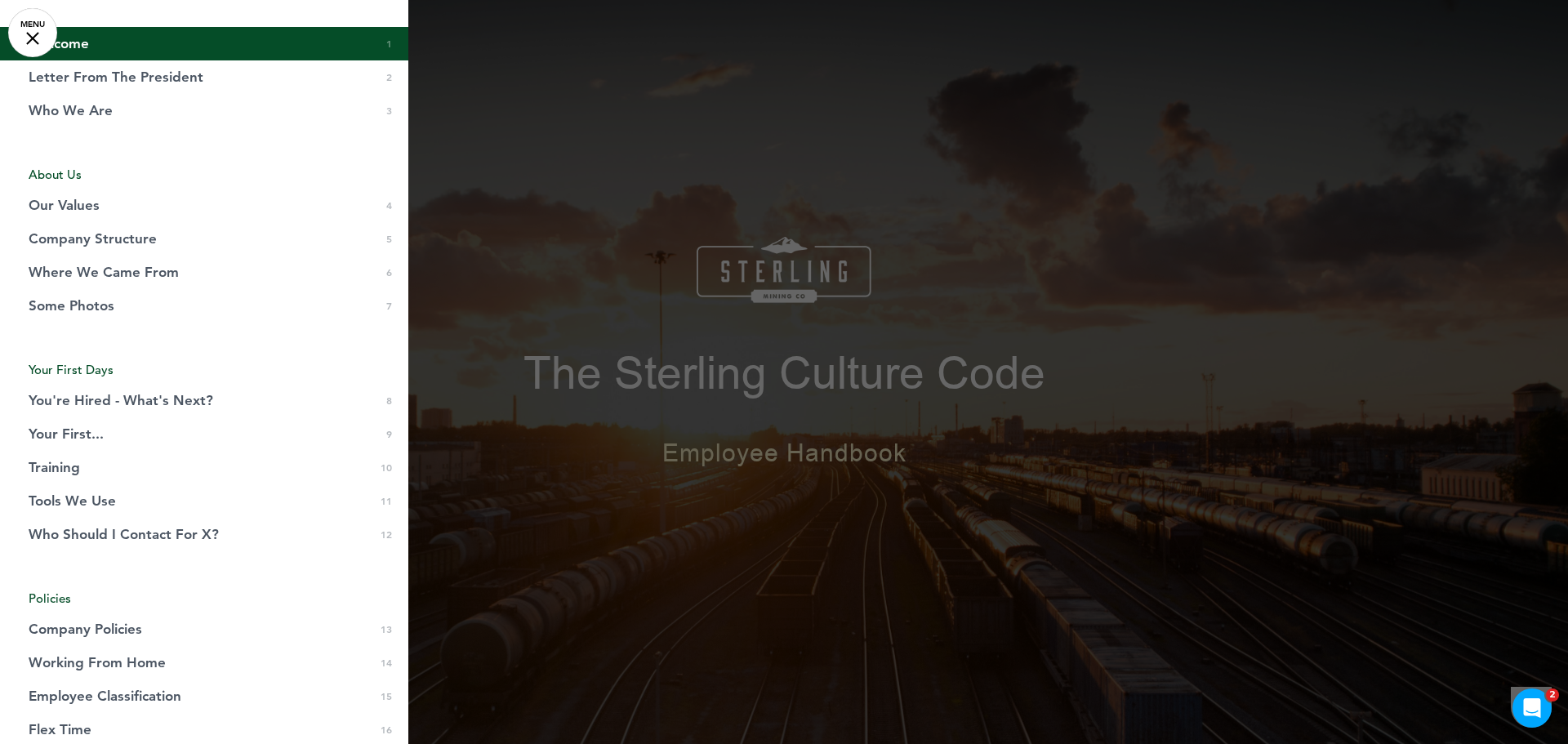
scroll to position [81, 0]
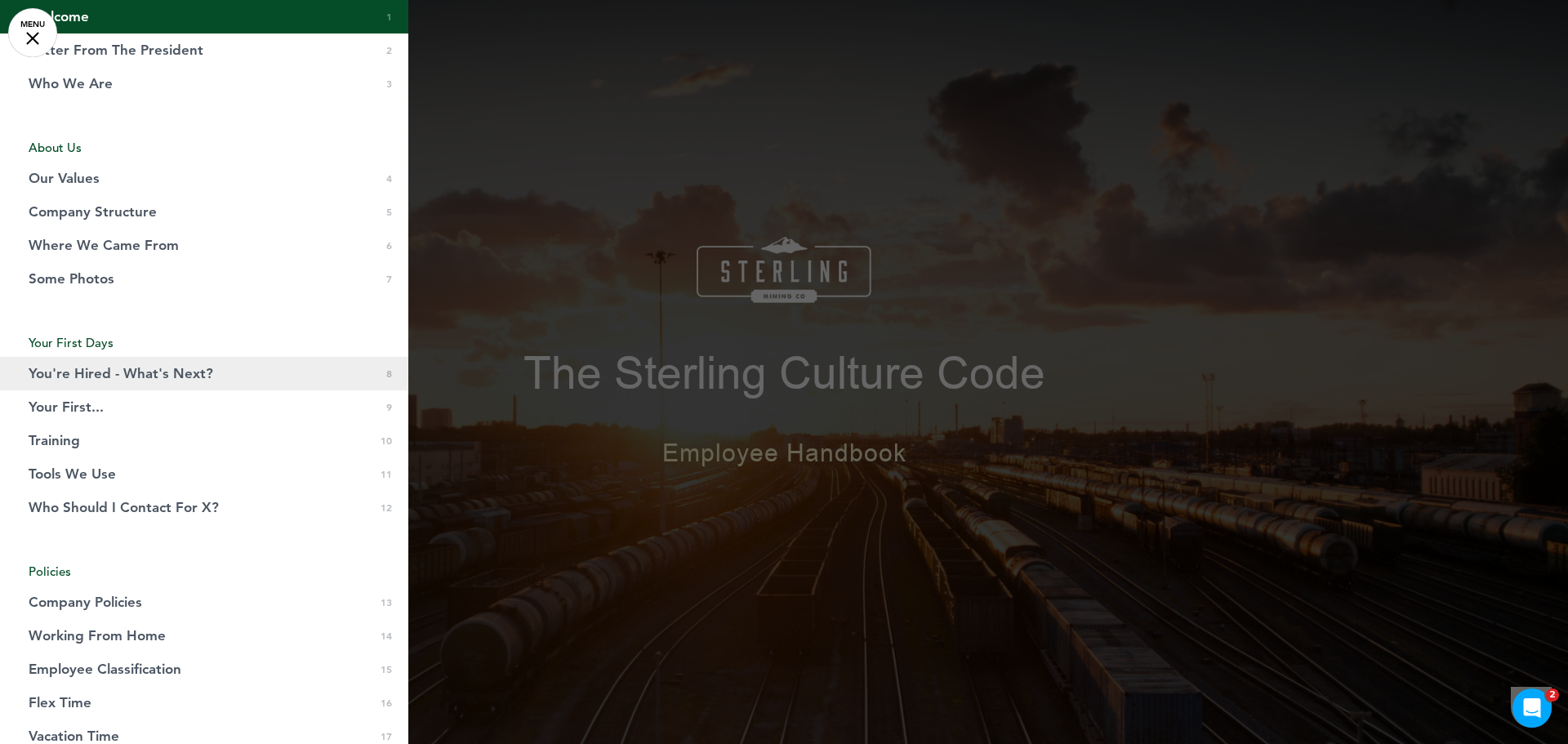
click at [257, 384] on link "You're Hired - What's Next? 0 8" at bounding box center [204, 374] width 408 height 34
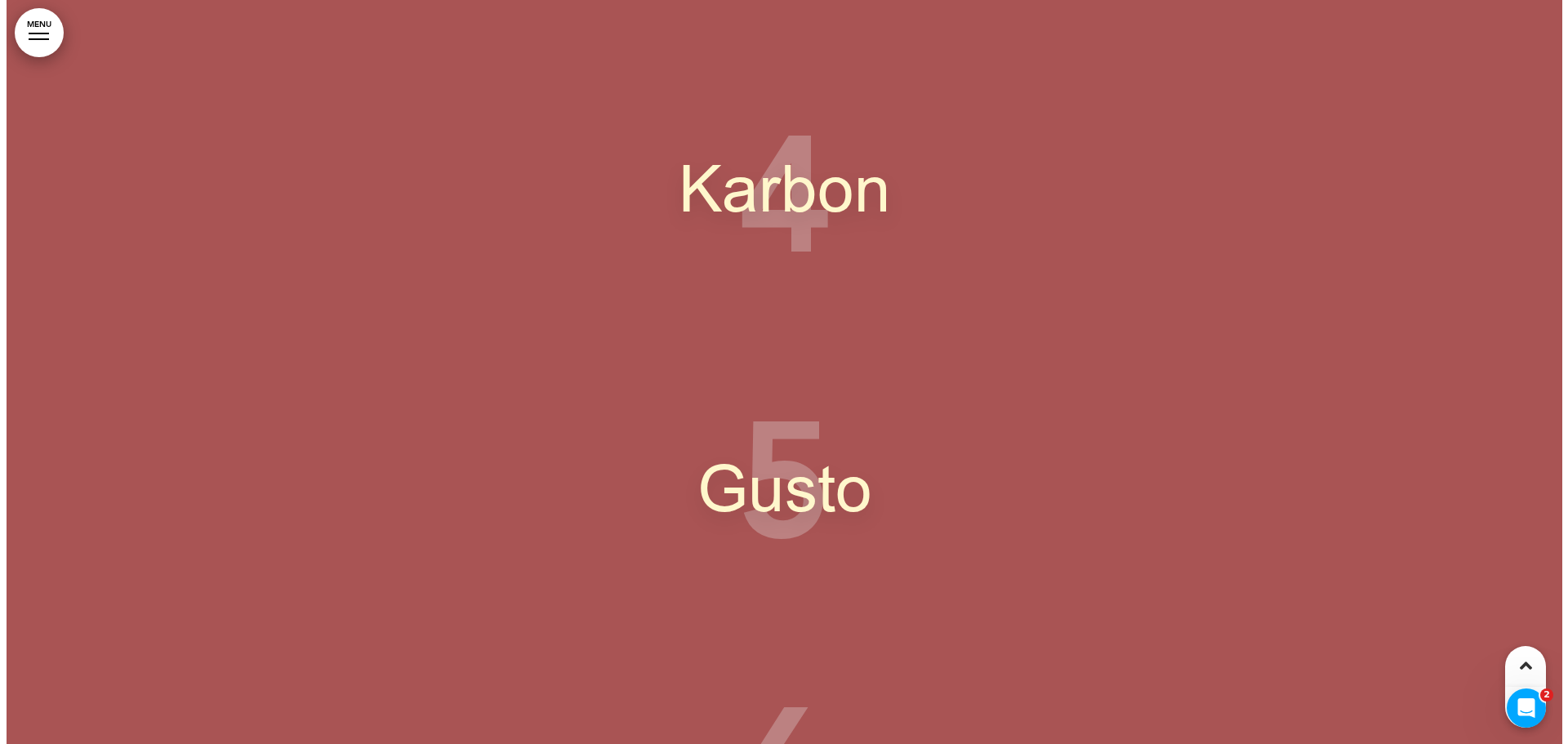
scroll to position [10742, 0]
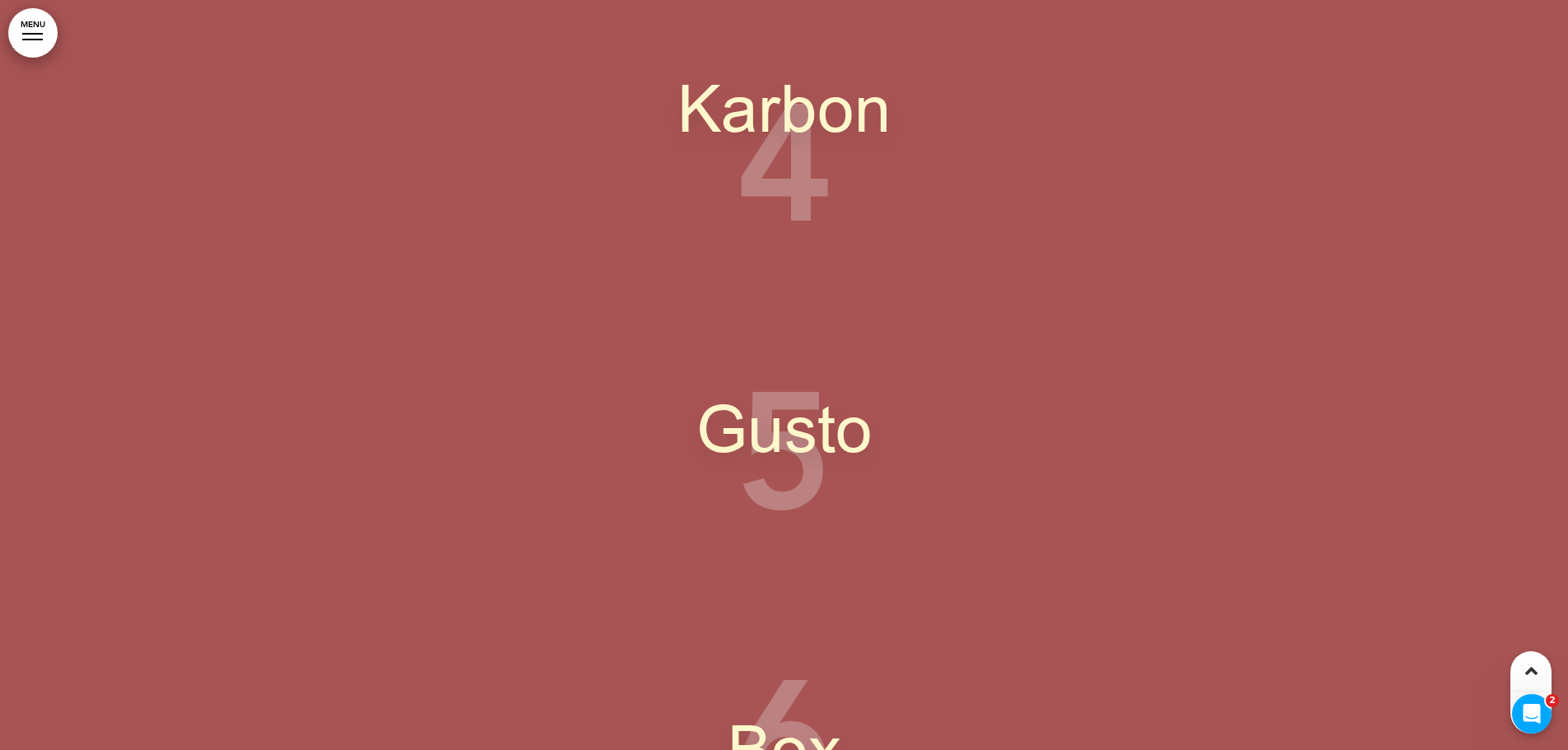
click at [18, 25] on link "MENU" at bounding box center [33, 33] width 50 height 50
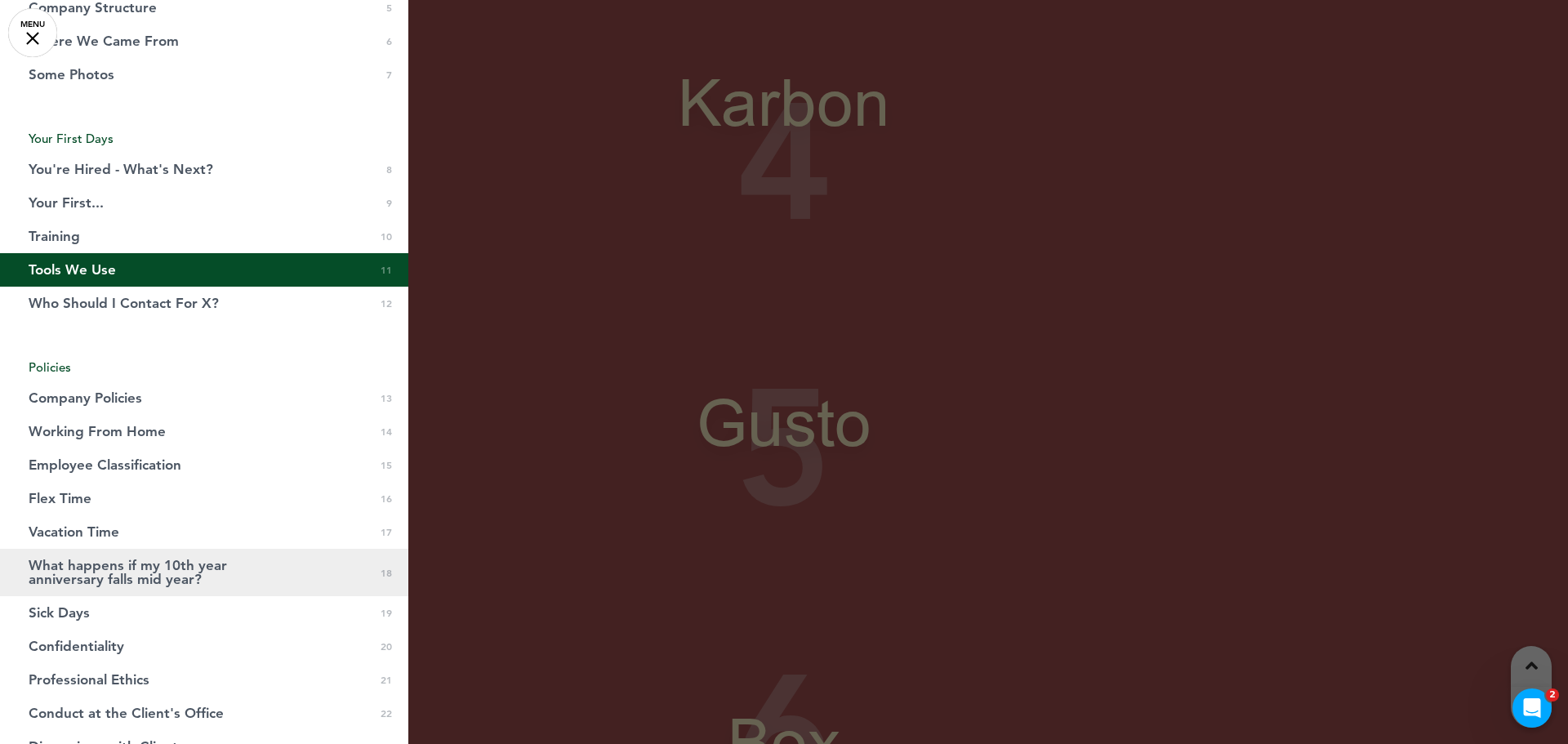
scroll to position [327, 0]
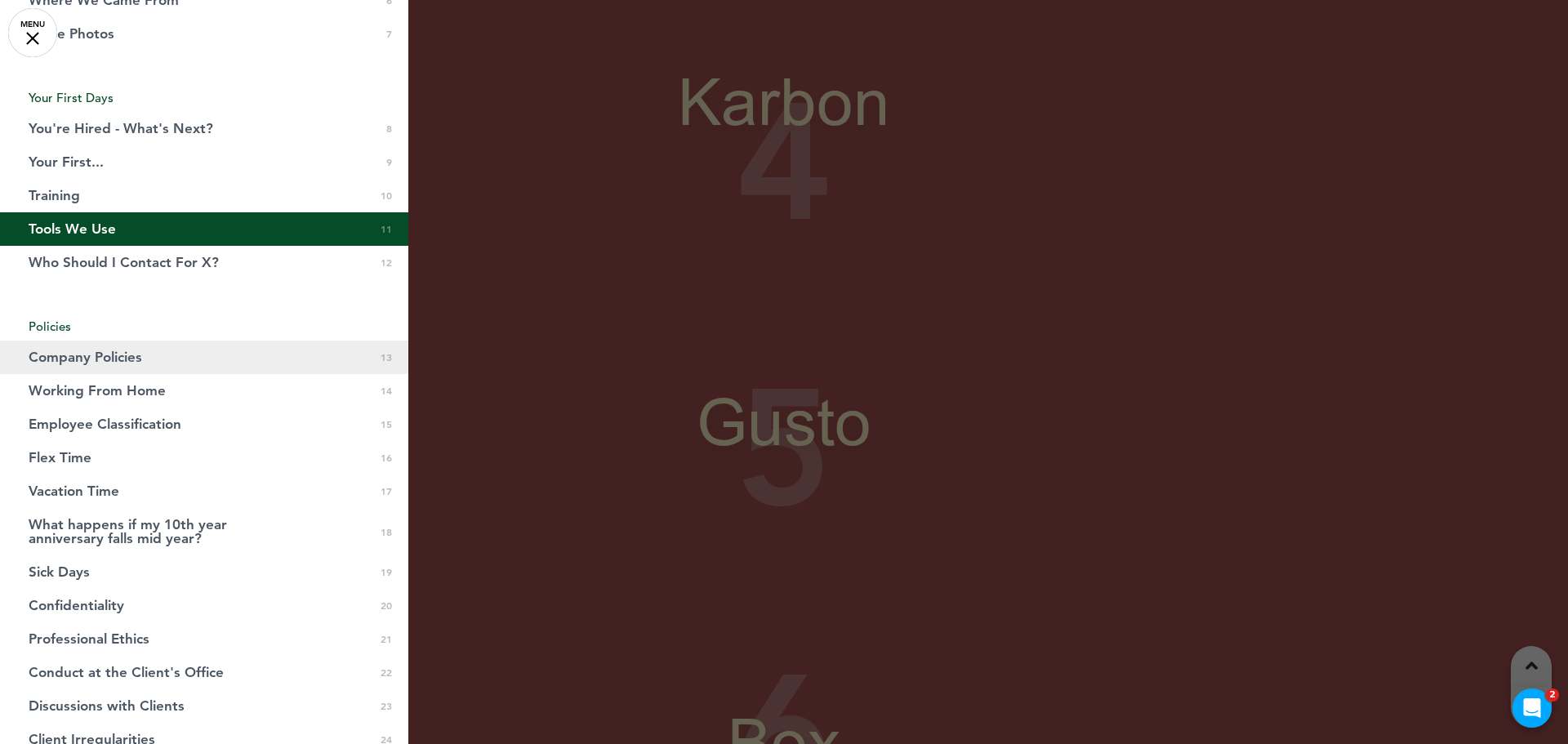
click at [126, 353] on span "Company Policies" at bounding box center [86, 357] width 114 height 14
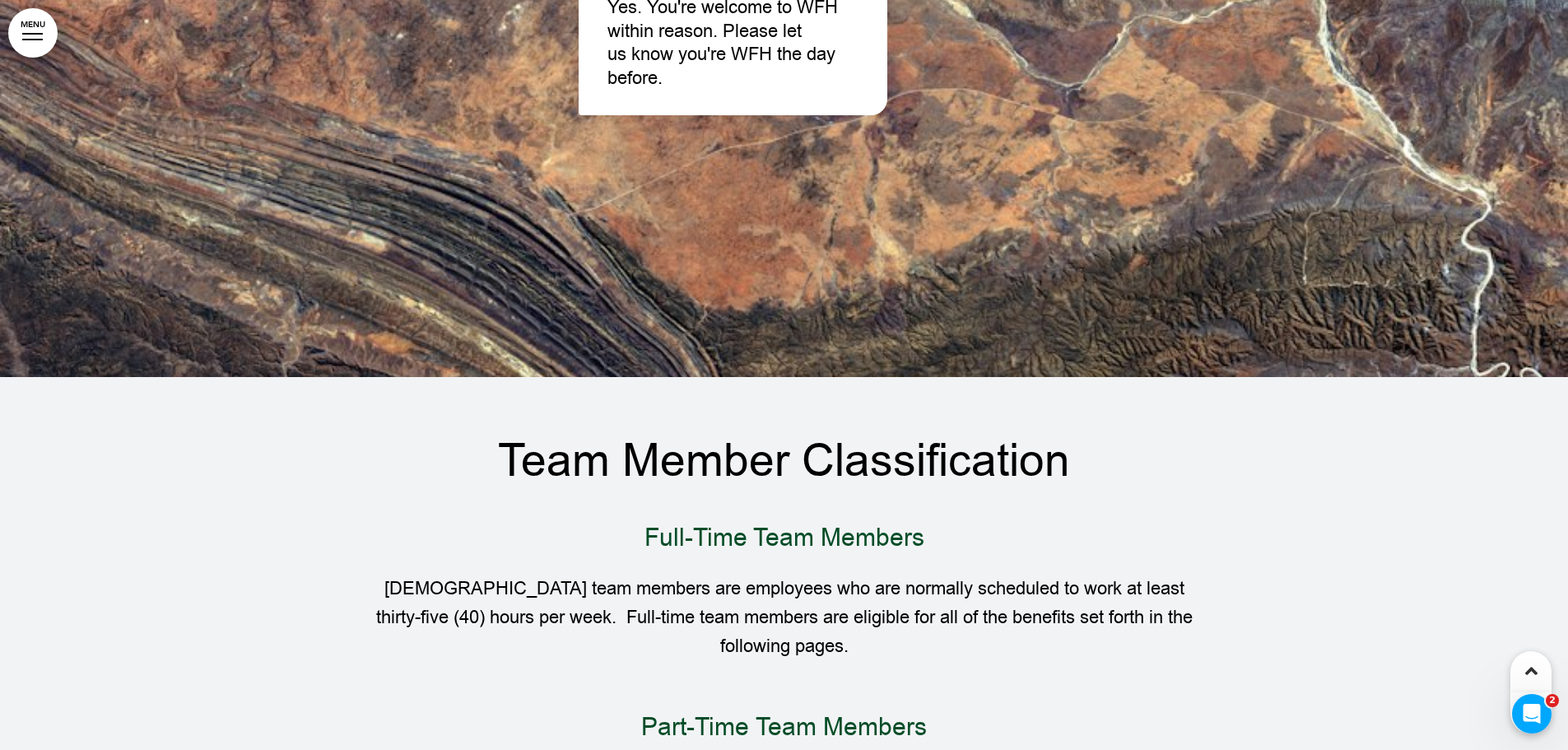
scroll to position [13200, 0]
